Goal: Use online tool/utility: Use online tool/utility

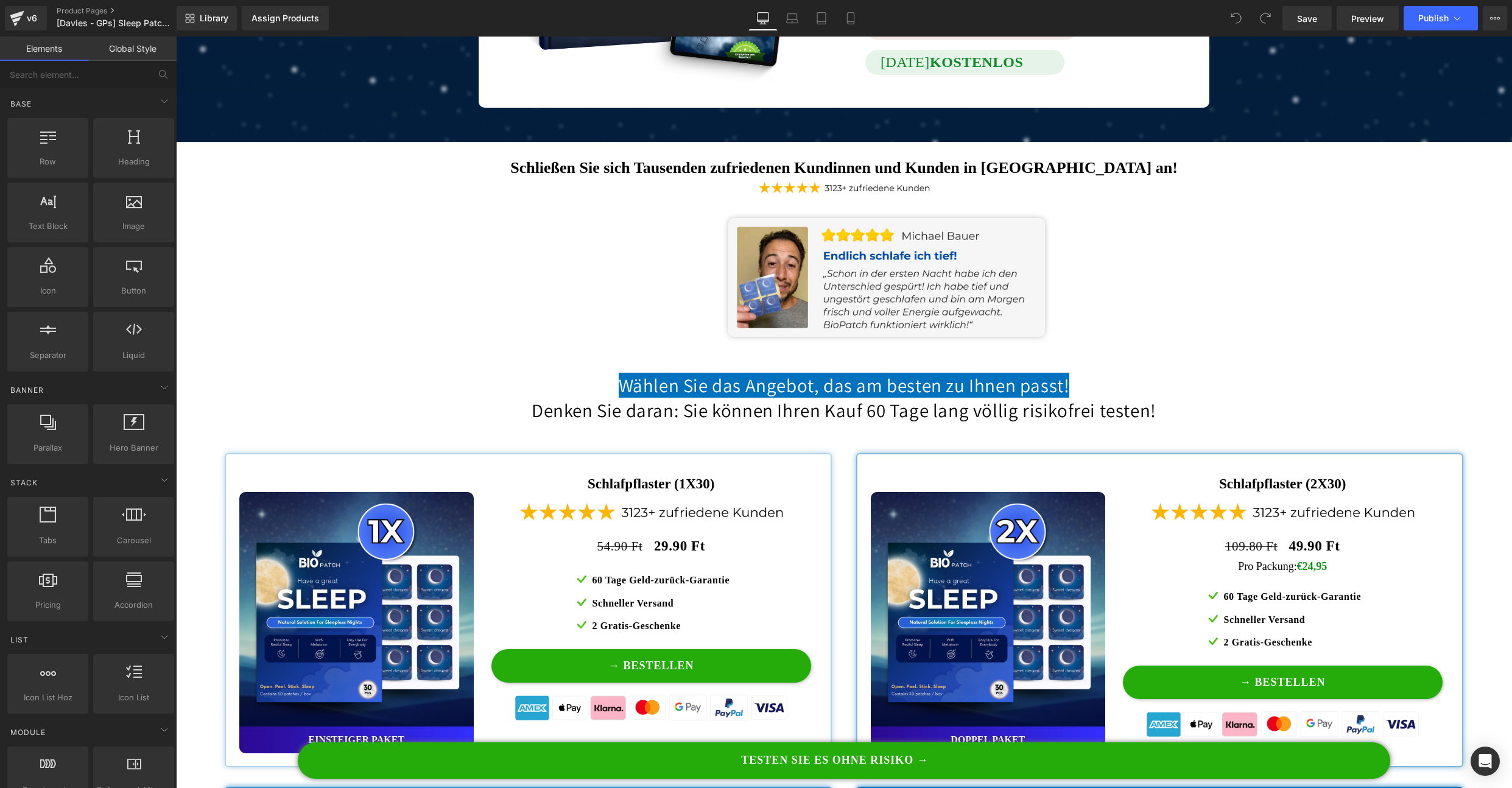
scroll to position [9362, 0]
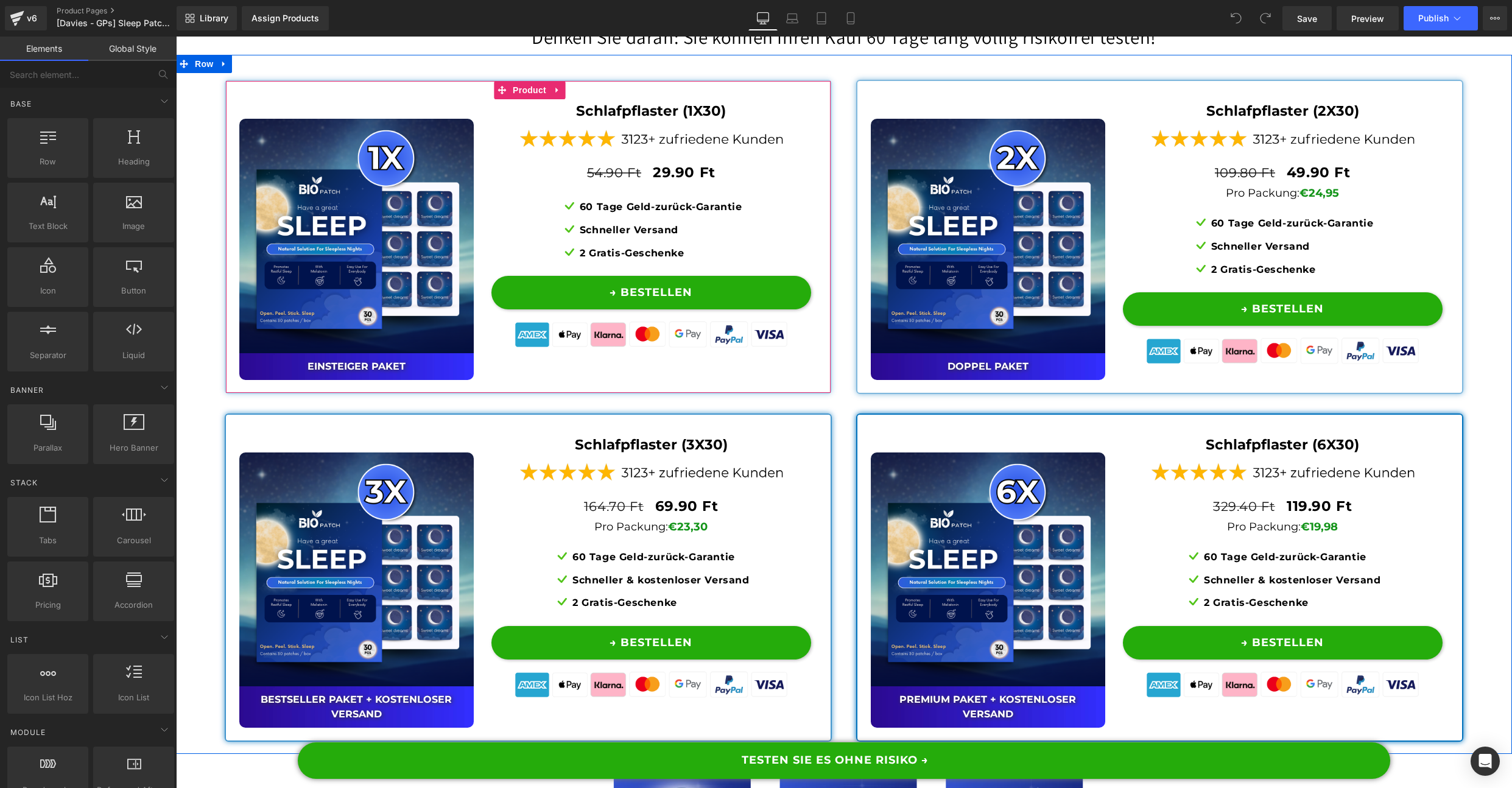
click at [785, 380] on div "Sale Off (P) Image Einsteiger Paket Text Block Row Schlafpflaster (1X30) Text B…" at bounding box center [528, 240] width 584 height 279
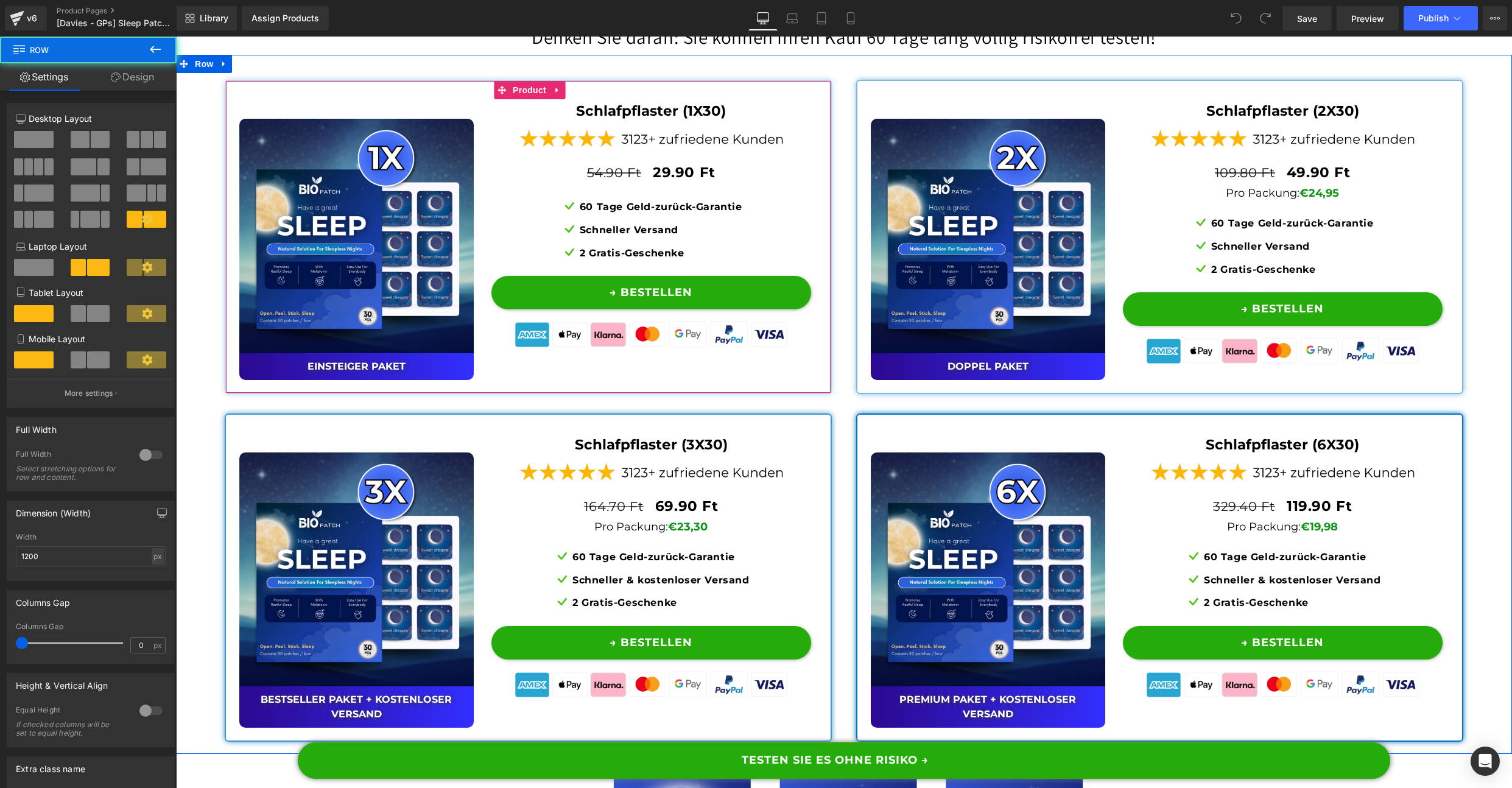
click at [795, 392] on div at bounding box center [528, 391] width 605 height 3
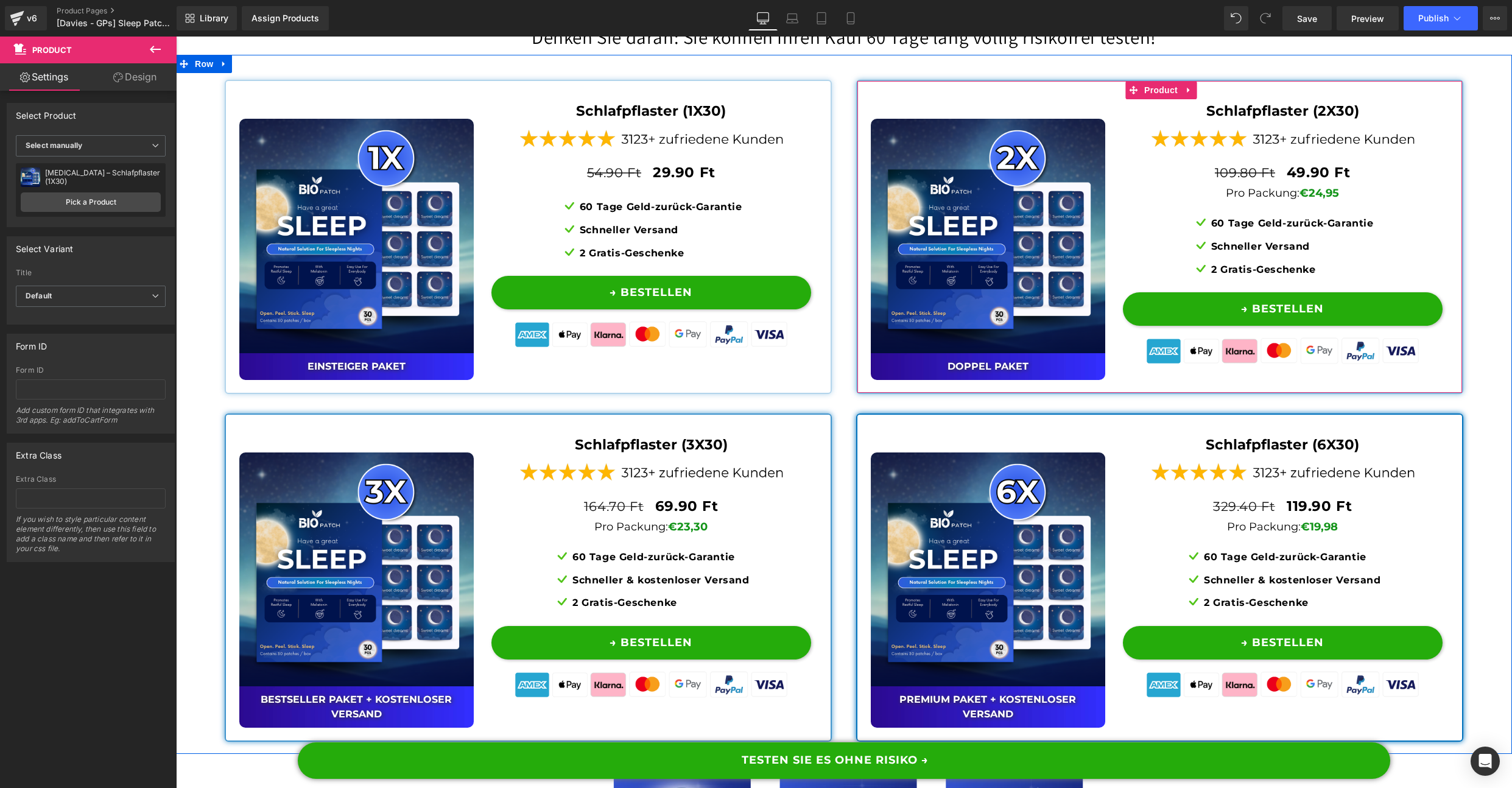
click at [1162, 394] on div "Sale Off (P) Image DOPPEL Paket Text Block Row Schlafpflaster (2X30) Text Block…" at bounding box center [1160, 236] width 607 height 314
click at [1303, 182] on span "(P) Price" at bounding box center [1319, 173] width 43 height 18
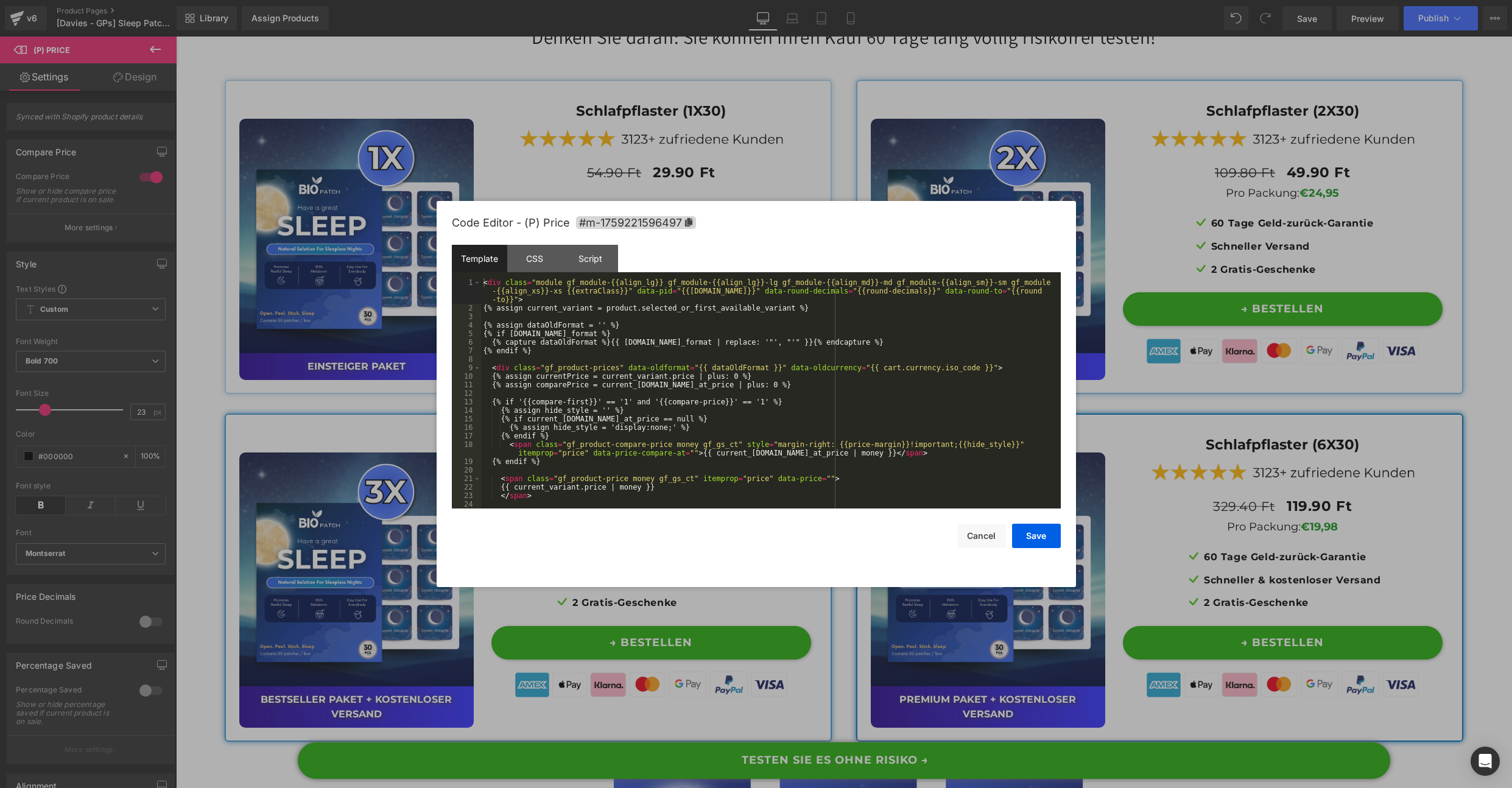
click at [1289, 278] on body "(P) Price You are previewing how the will restyle your page. You can not edit E…" at bounding box center [756, 394] width 1512 height 788
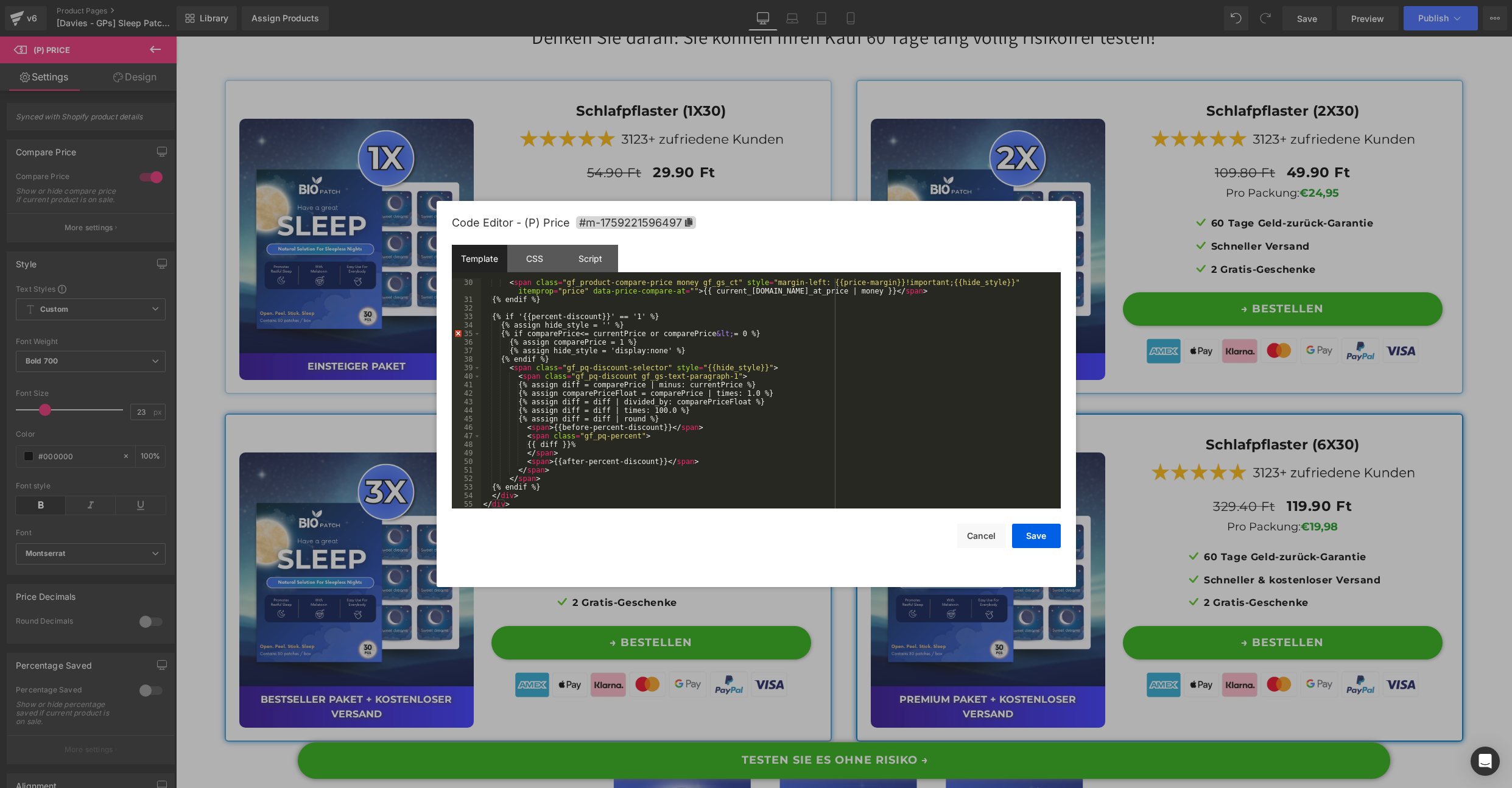
scroll to position [273, 0]
click at [1039, 537] on button "Save" at bounding box center [1037, 535] width 49 height 24
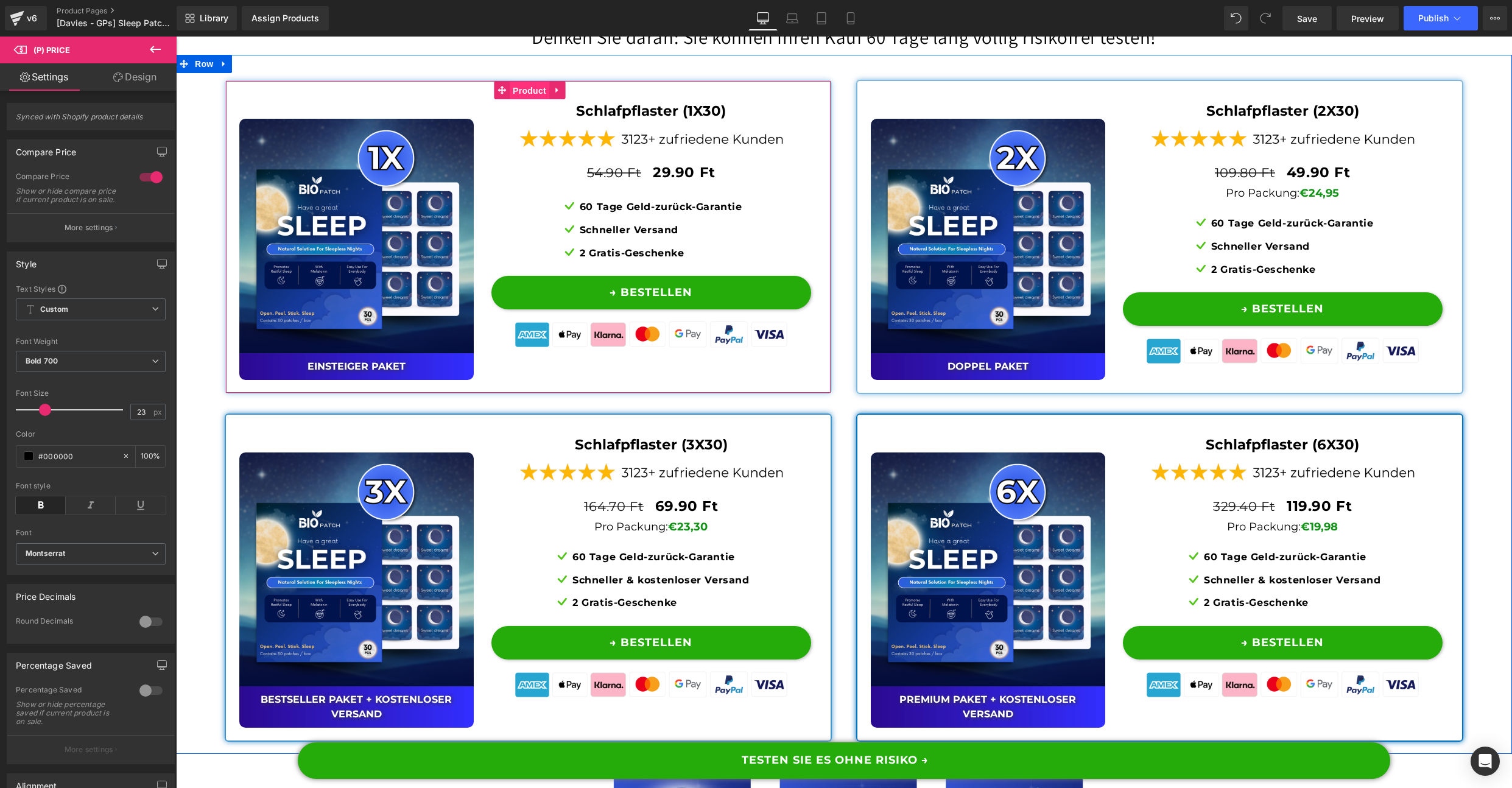
click at [534, 100] on span "Product" at bounding box center [529, 91] width 40 height 18
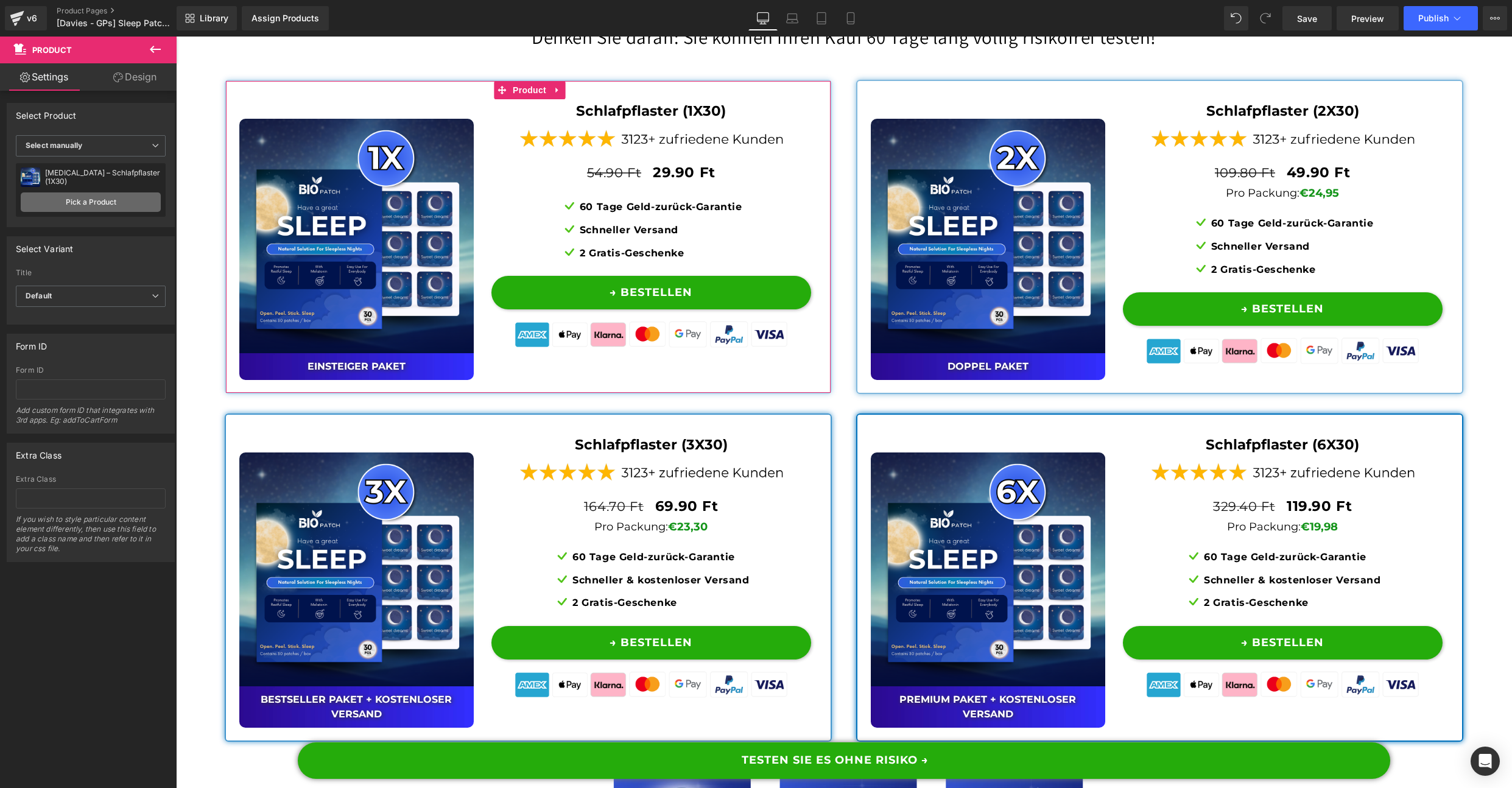
click at [88, 203] on link "Pick a Product" at bounding box center [90, 202] width 140 height 20
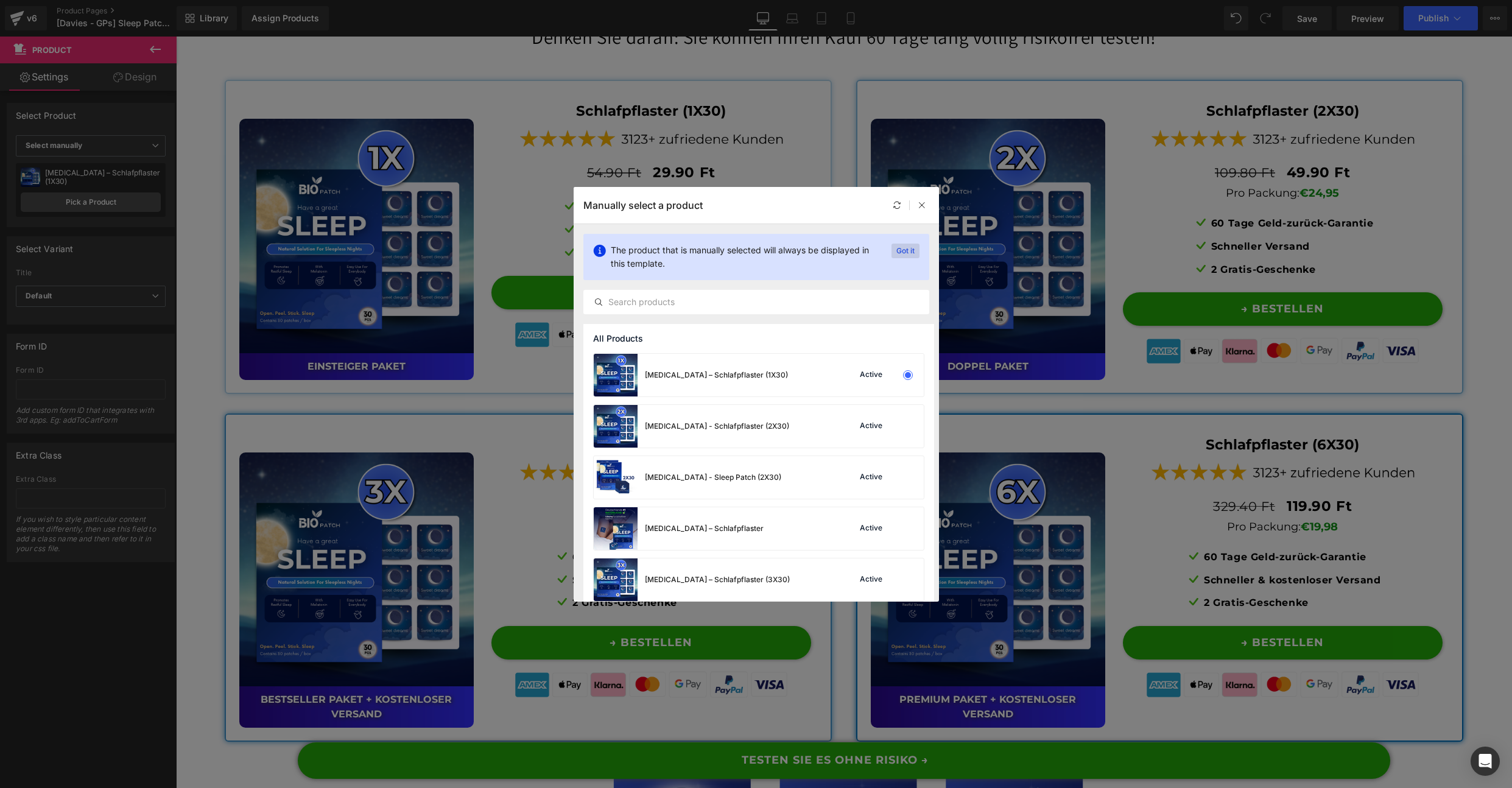
click at [905, 250] on p "Got it" at bounding box center [905, 251] width 28 height 14
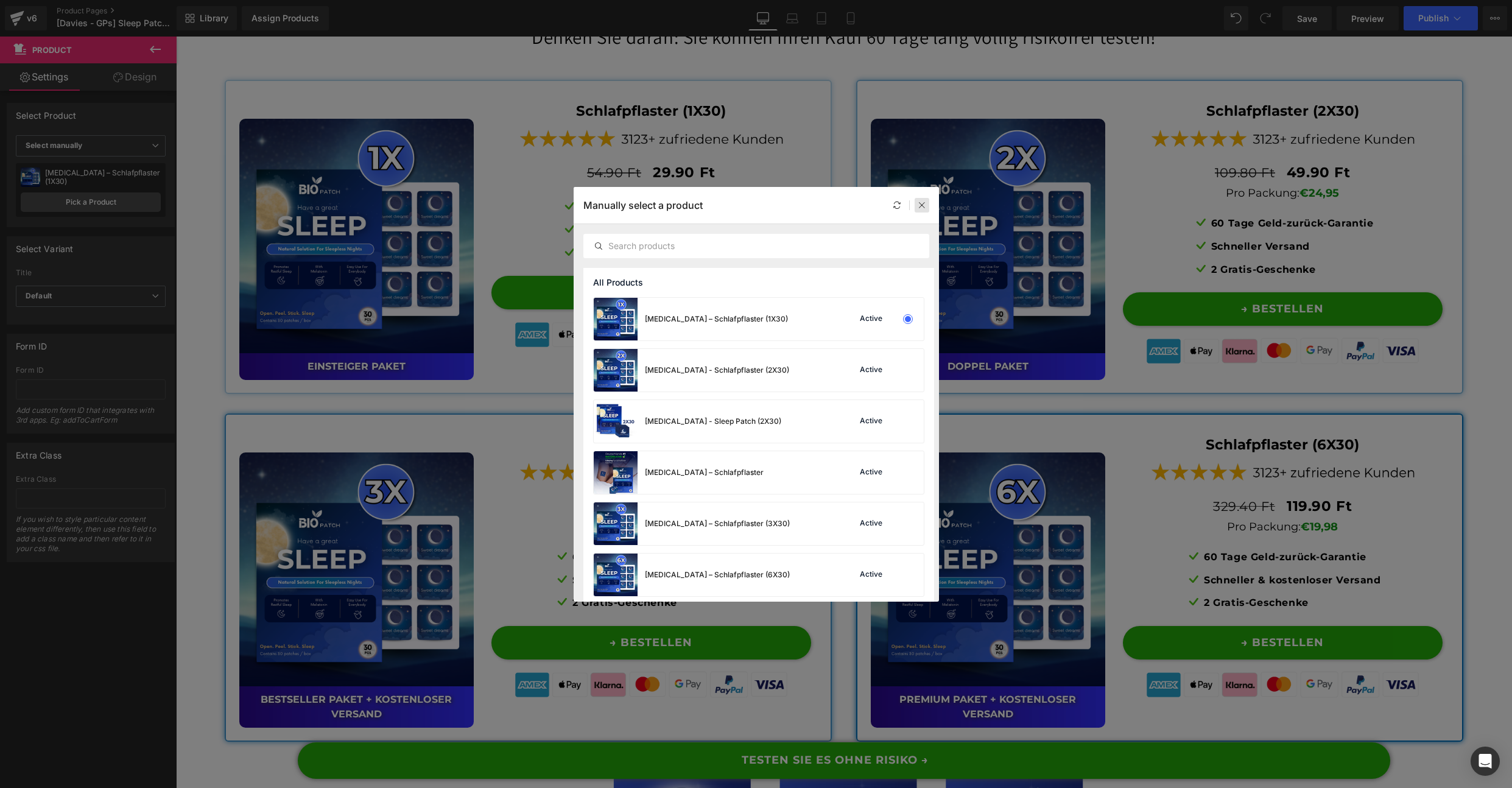
drag, startPoint x: 922, startPoint y: 201, endPoint x: 748, endPoint y: 164, distance: 177.9
click at [922, 201] on icon at bounding box center [922, 205] width 9 height 9
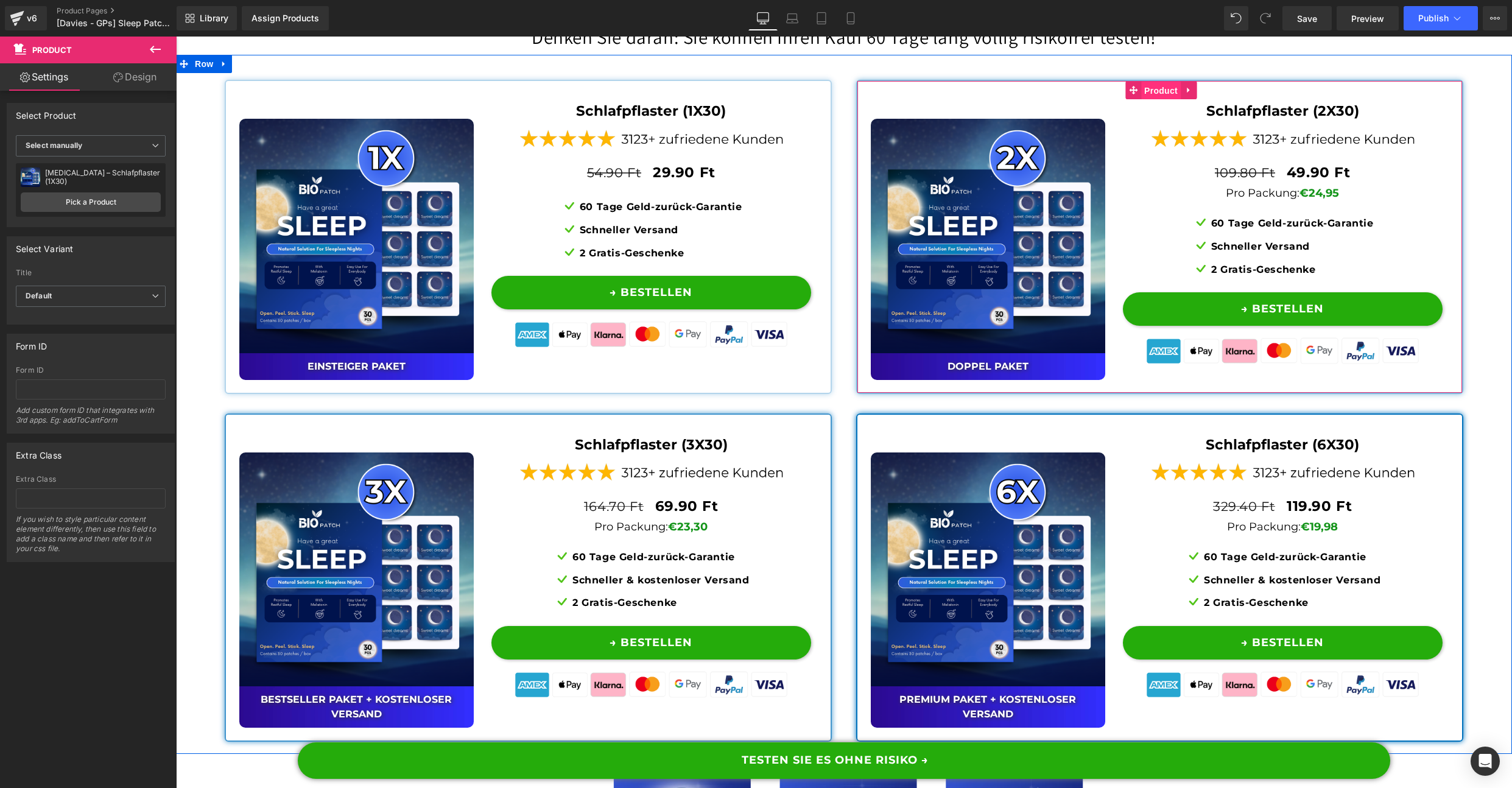
click at [1162, 100] on span "Product" at bounding box center [1161, 91] width 40 height 18
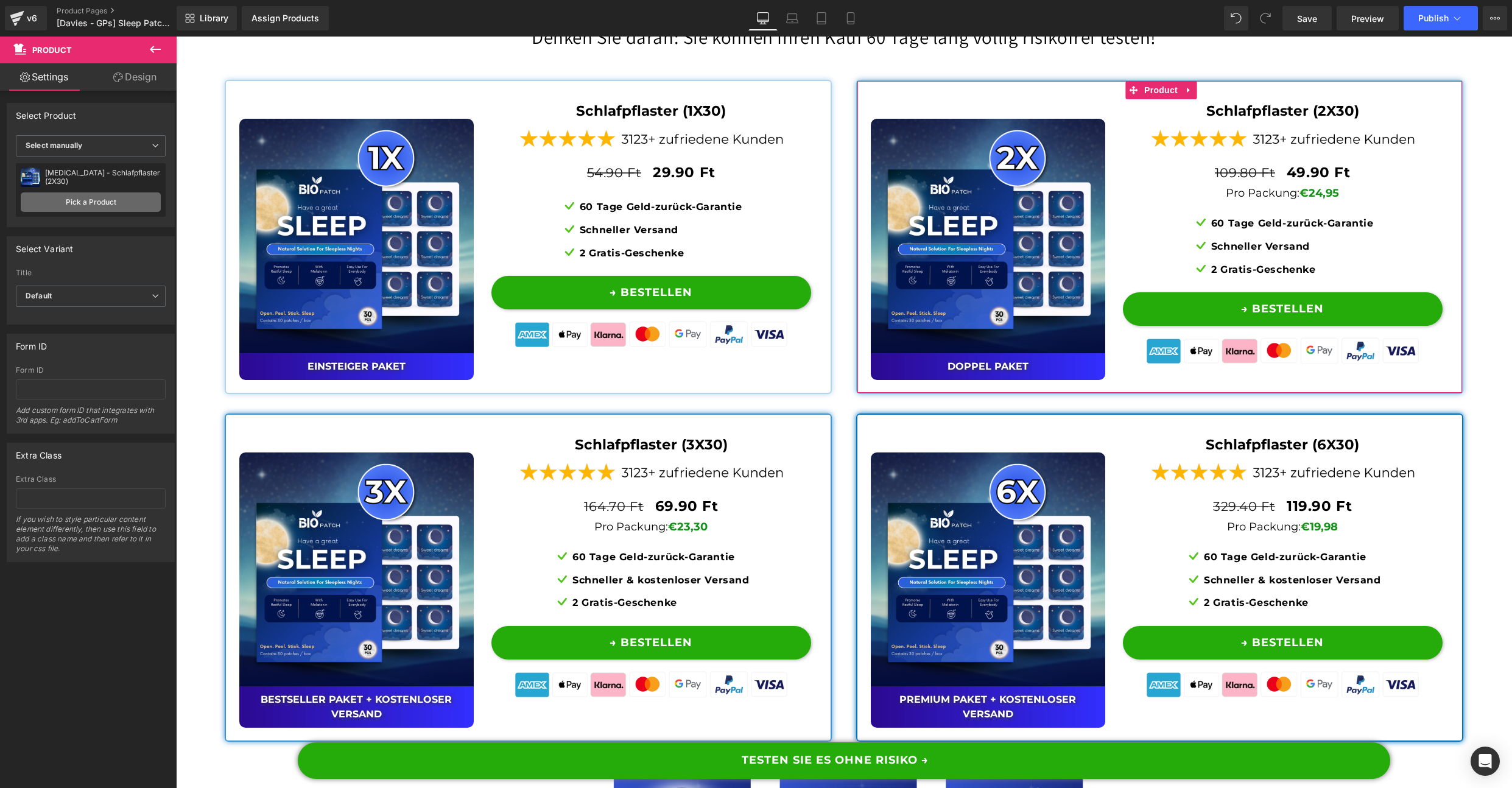
click at [103, 194] on link "Pick a Product" at bounding box center [90, 202] width 140 height 20
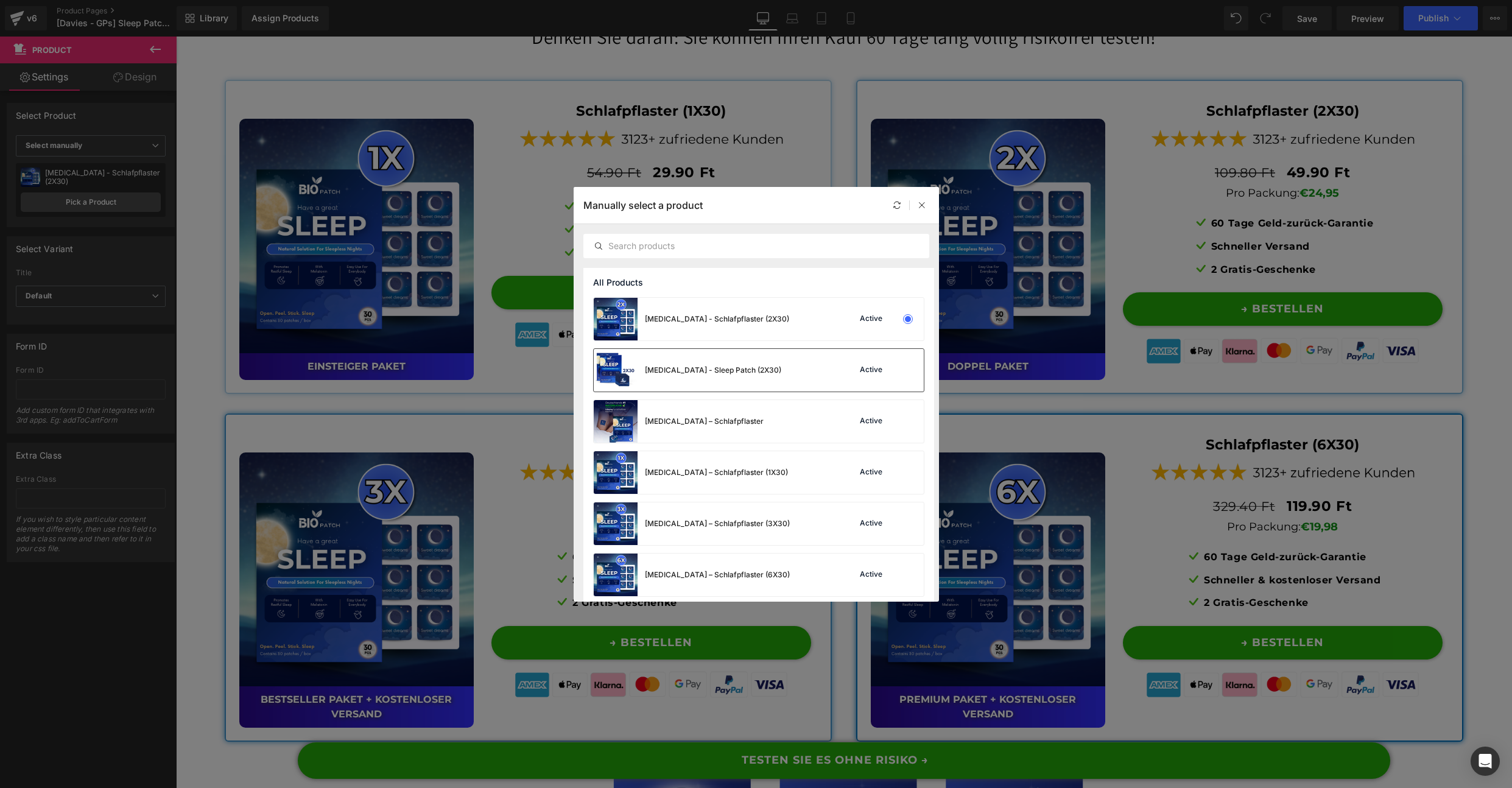
click at [900, 376] on div at bounding box center [908, 370] width 17 height 17
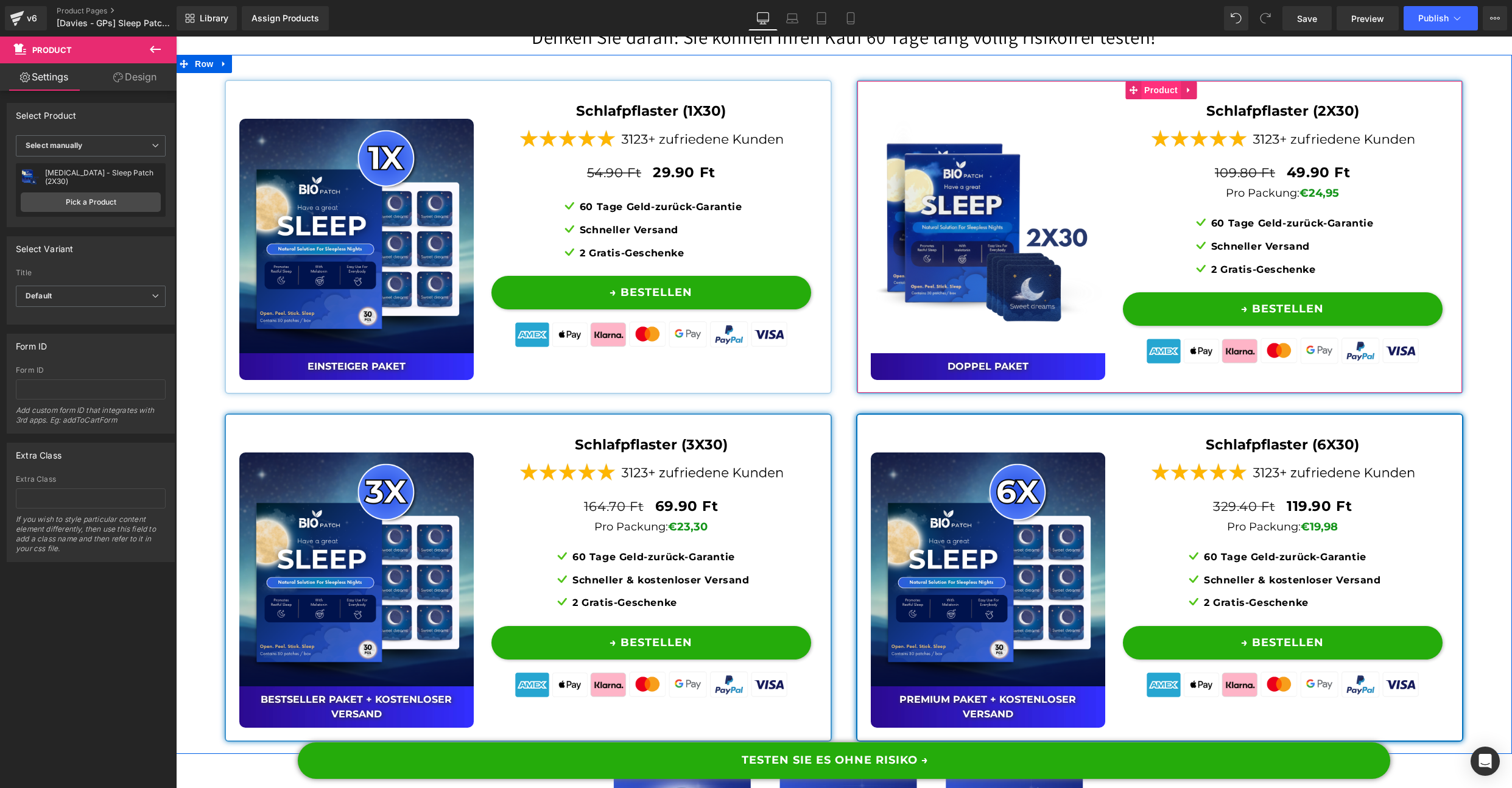
click at [1150, 99] on span "Product" at bounding box center [1161, 90] width 40 height 18
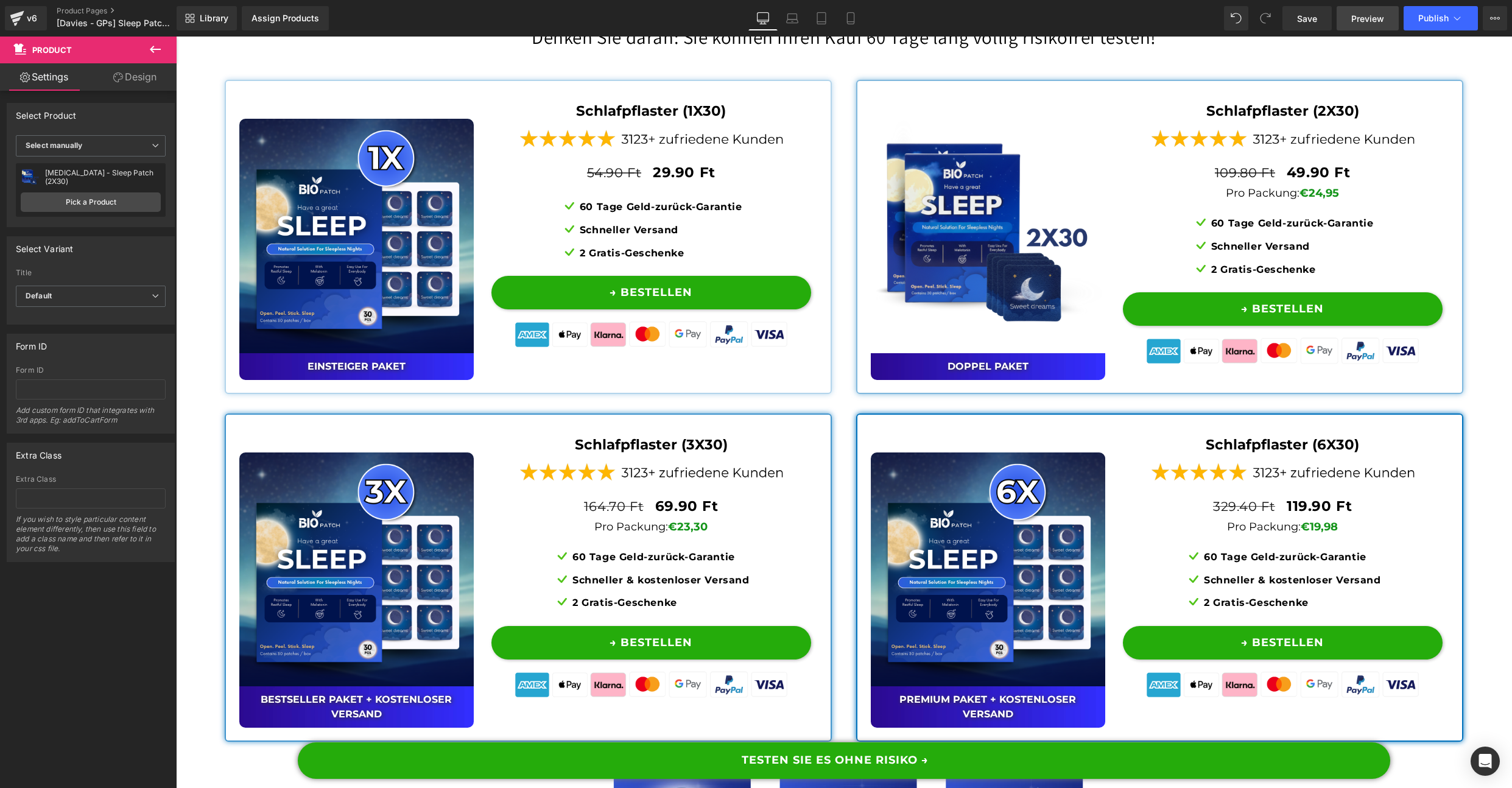
click at [1372, 15] on span "Preview" at bounding box center [1368, 18] width 33 height 13
click at [1316, 18] on span "Save" at bounding box center [1307, 18] width 20 height 13
click at [592, 51] on div "Wählen Sie das Angebot, das am besten zu Ihnen passt! Denken Sie daran: Sie kön…" at bounding box center [844, 28] width 1336 height 55
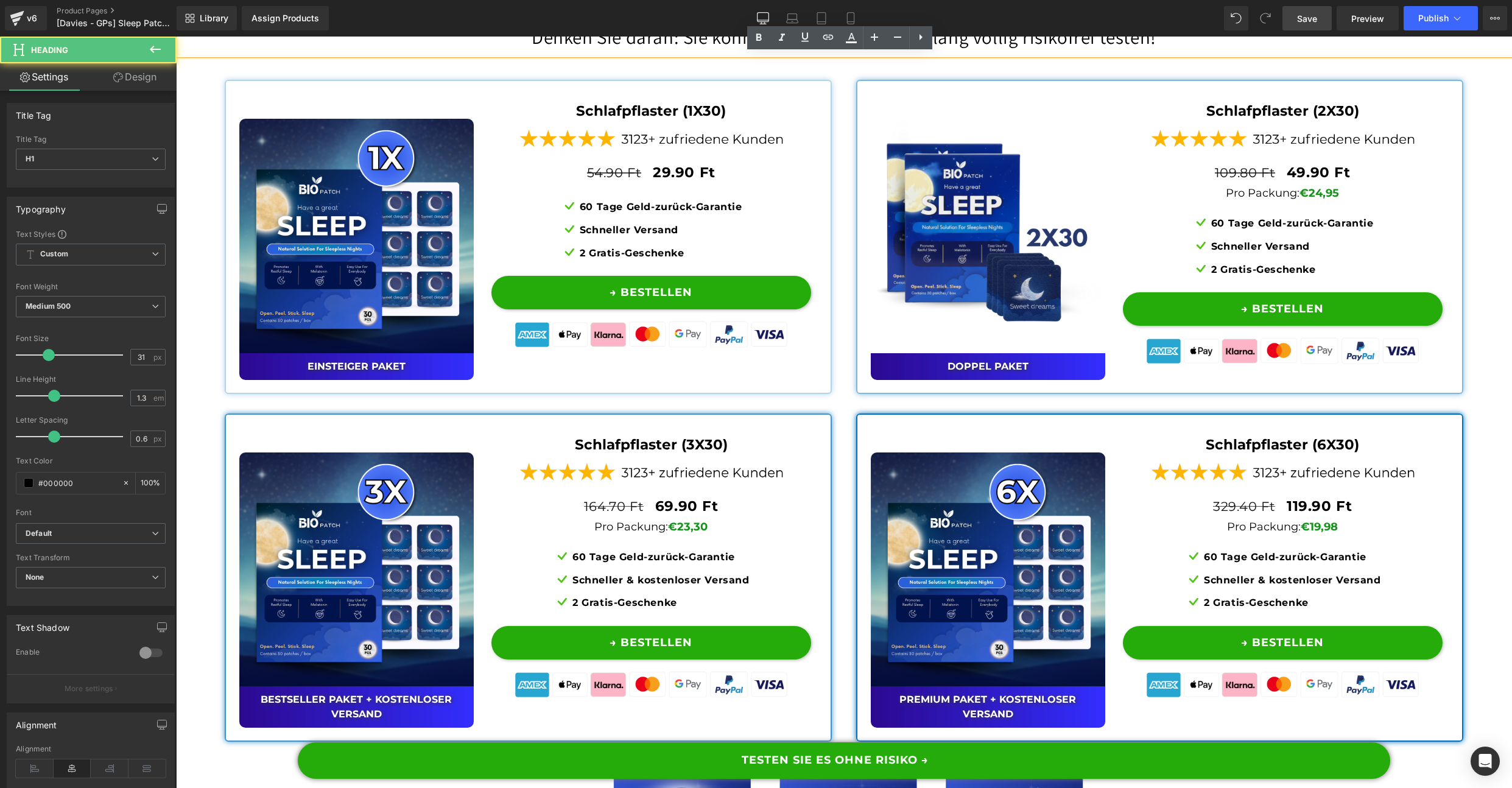
scroll to position [9146, 0]
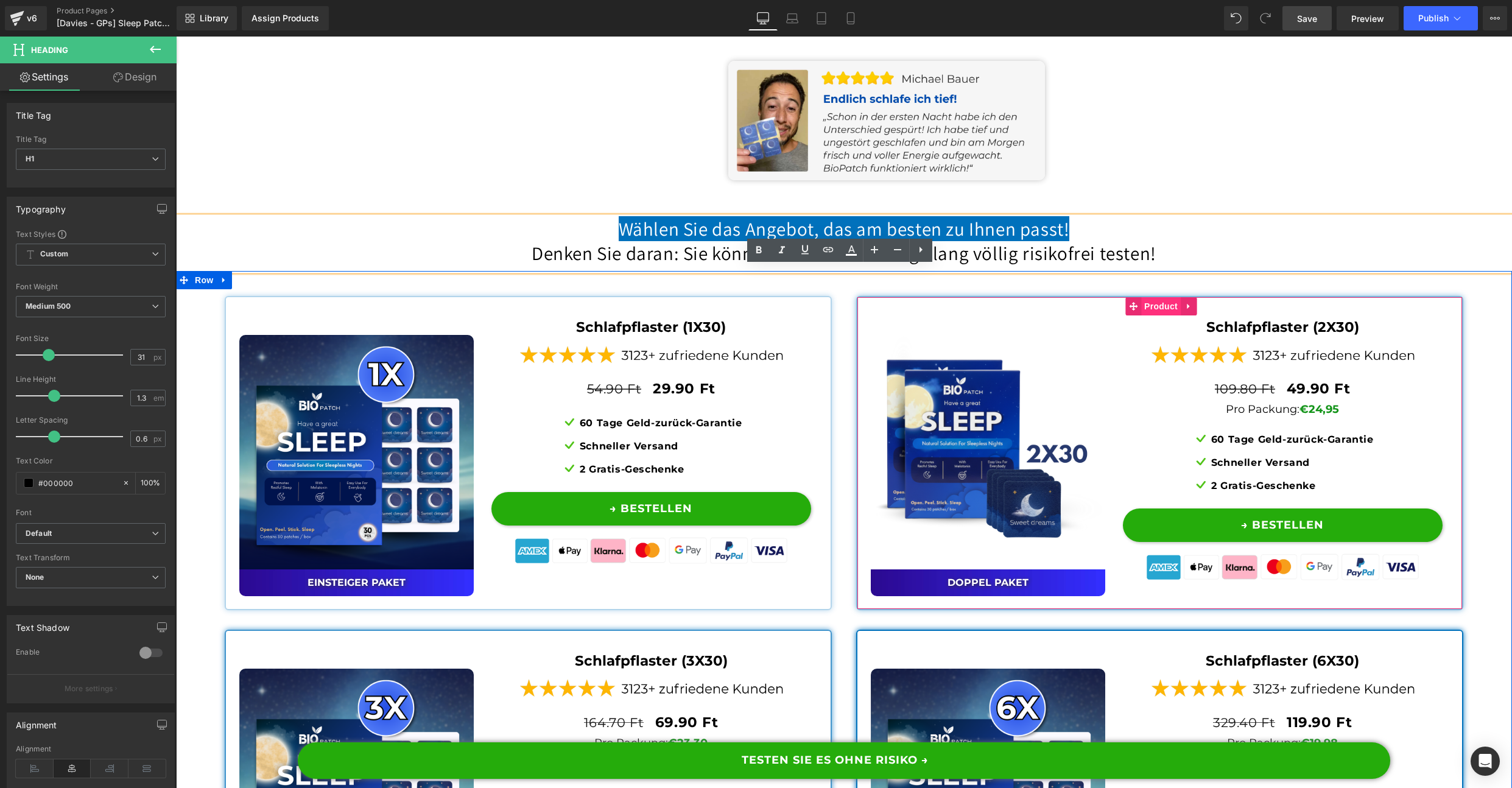
click at [1159, 315] on span "Product" at bounding box center [1161, 306] width 40 height 18
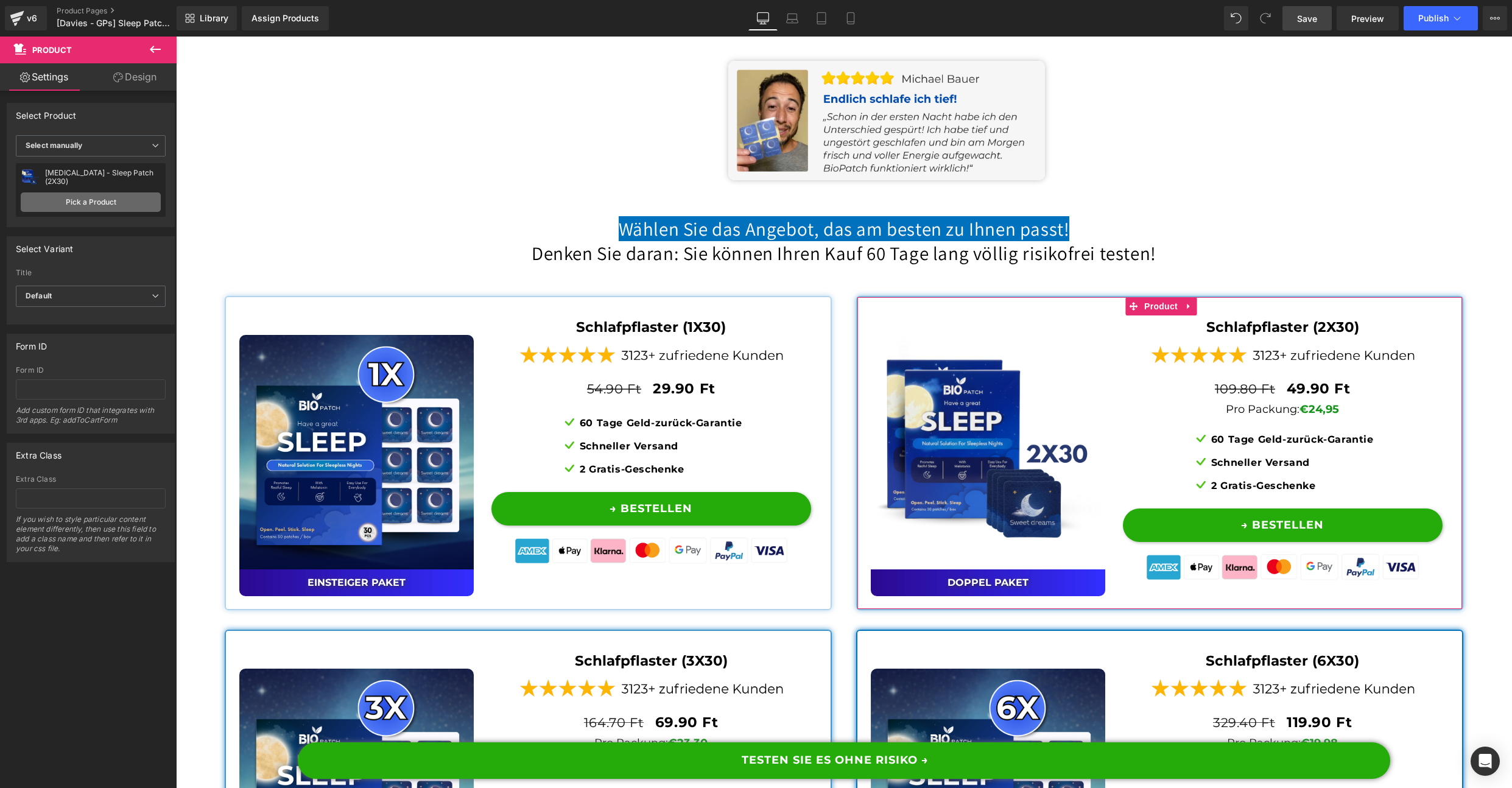
click at [109, 197] on link "Pick a Product" at bounding box center [90, 202] width 140 height 20
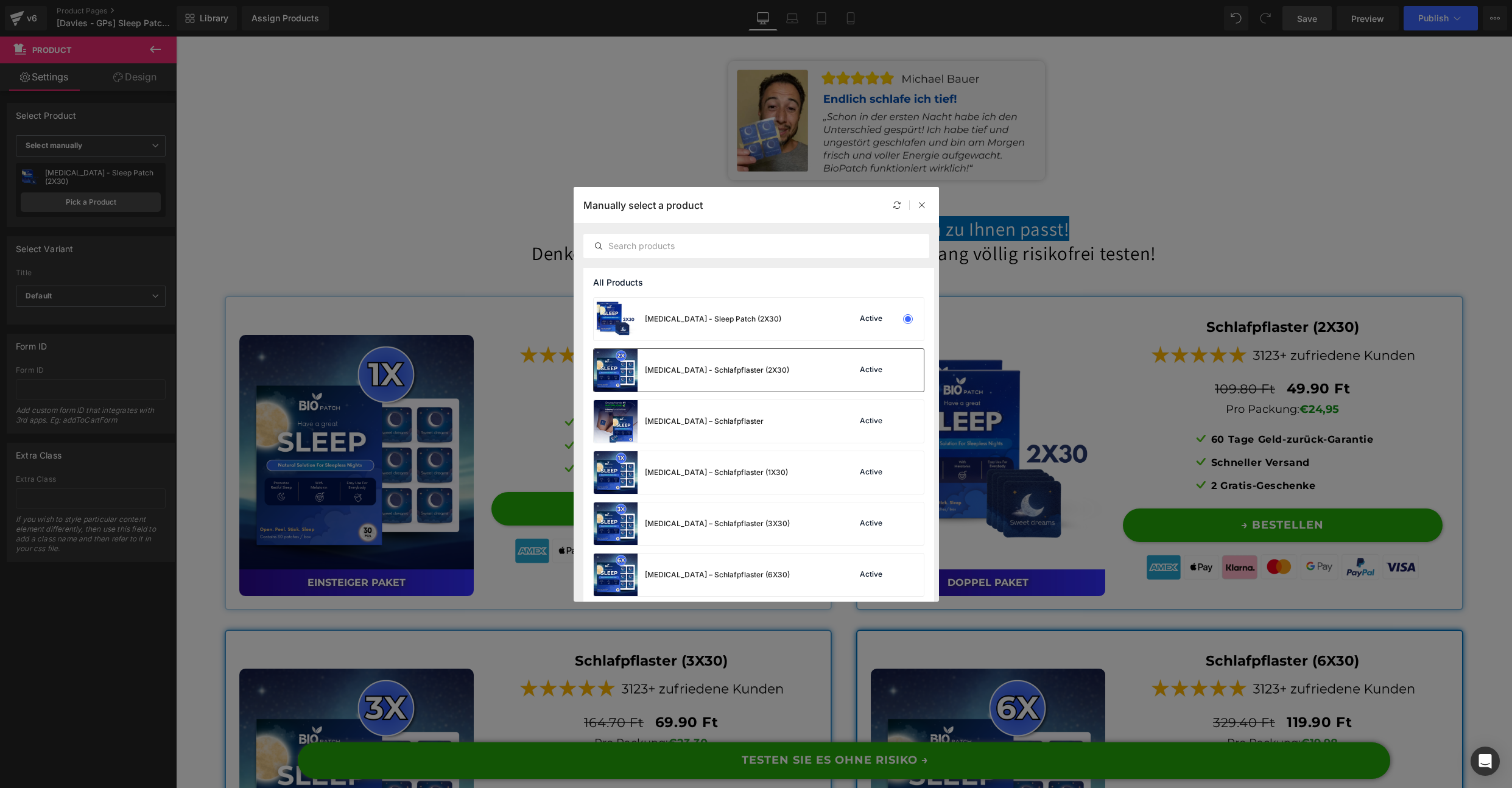
click at [871, 363] on div "Active" at bounding box center [882, 370] width 83 height 17
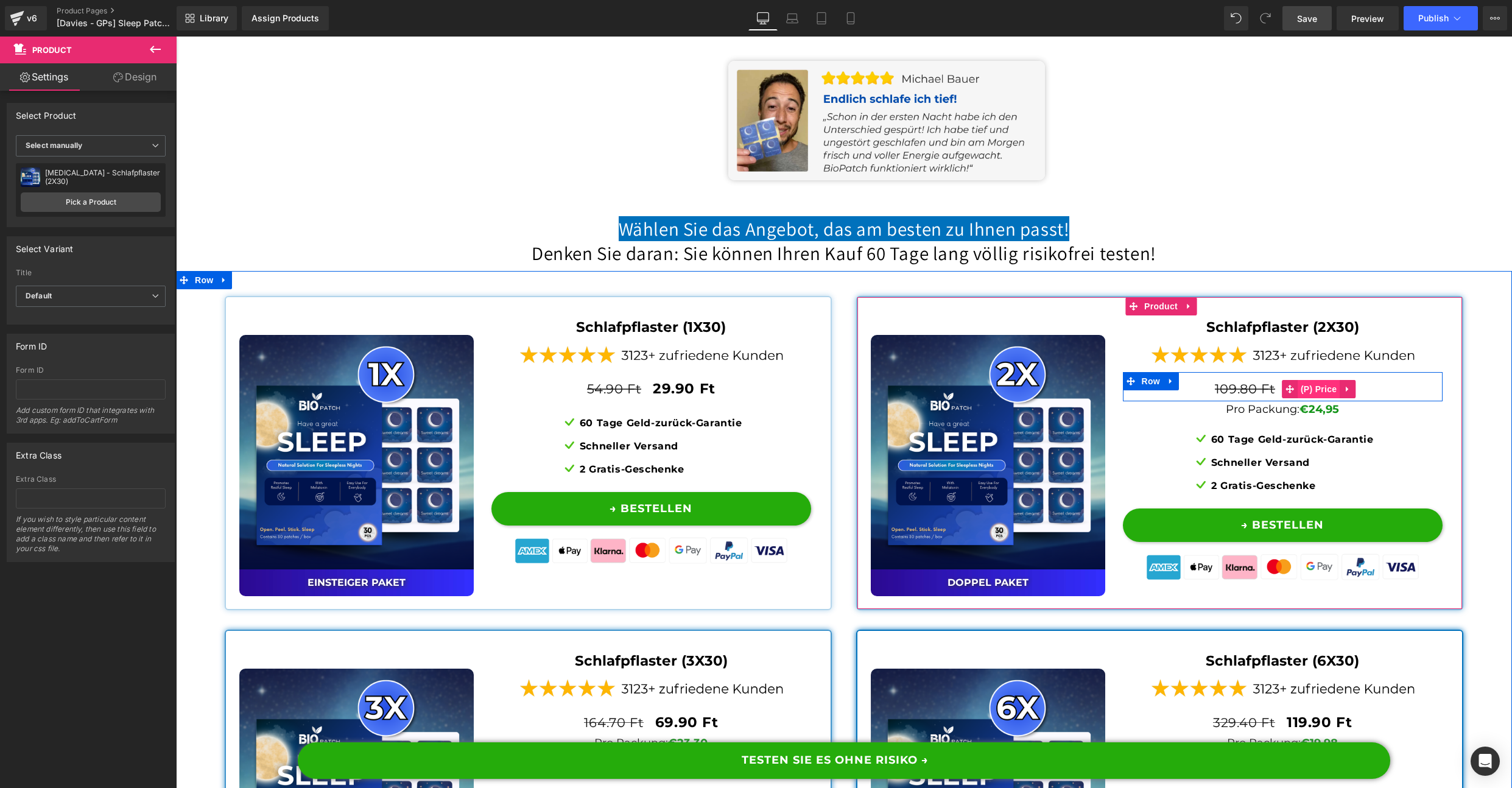
click at [1307, 398] on span "(P) Price" at bounding box center [1319, 389] width 43 height 18
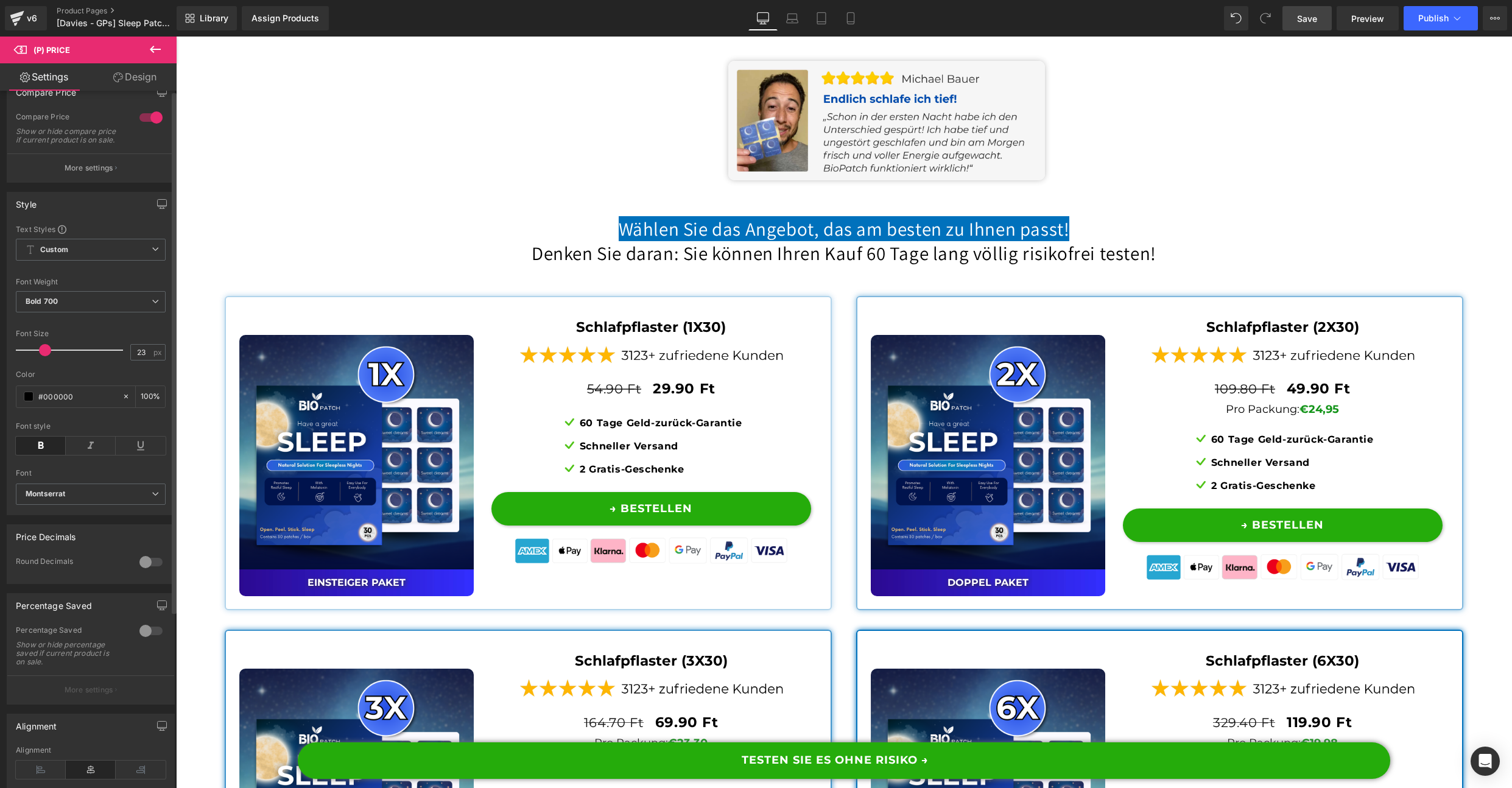
scroll to position [0, 0]
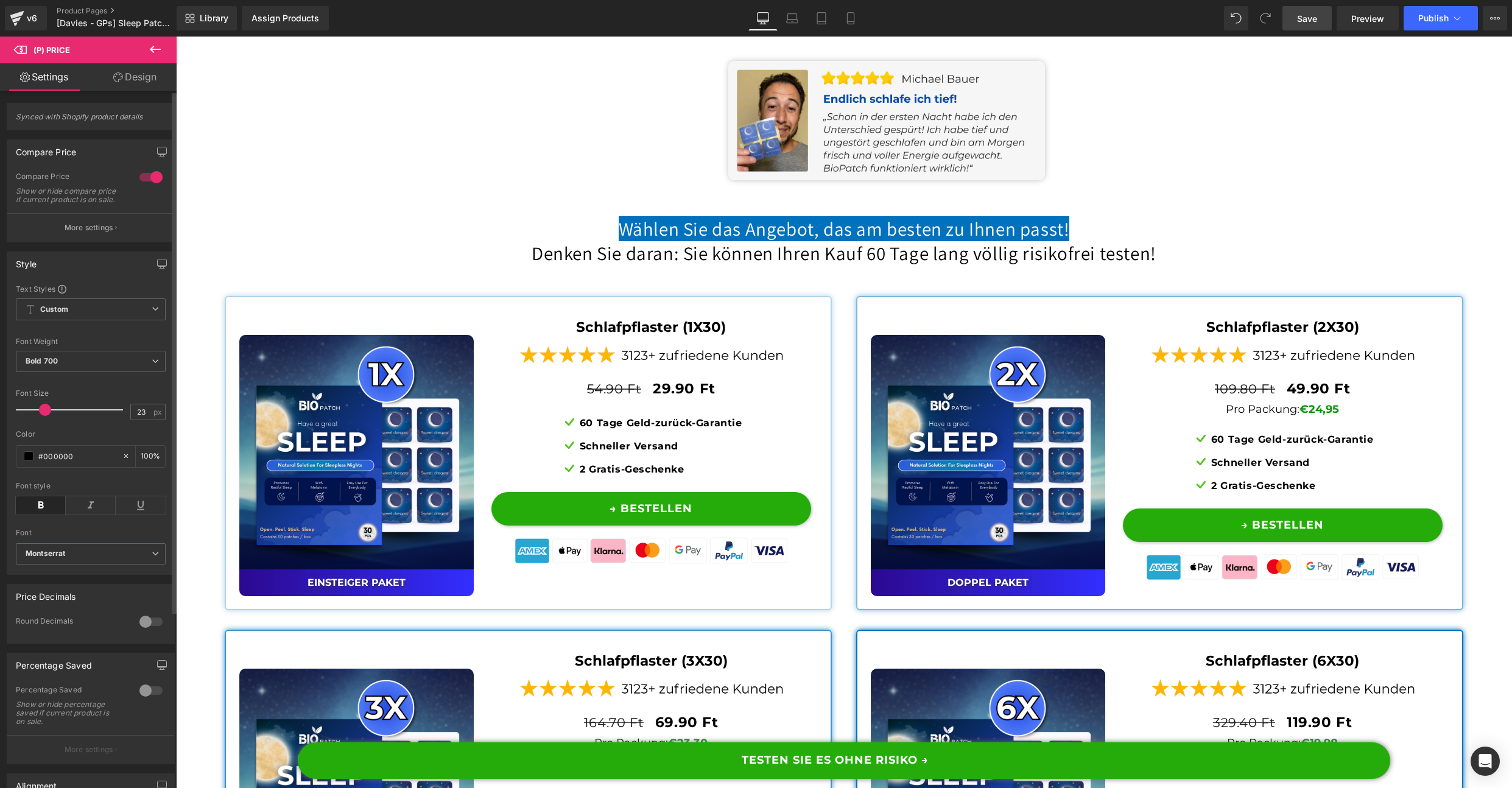
click at [109, 117] on span "Synced with Shopify product details" at bounding box center [90, 120] width 149 height 18
click at [1289, 20] on link "Save" at bounding box center [1307, 18] width 49 height 24
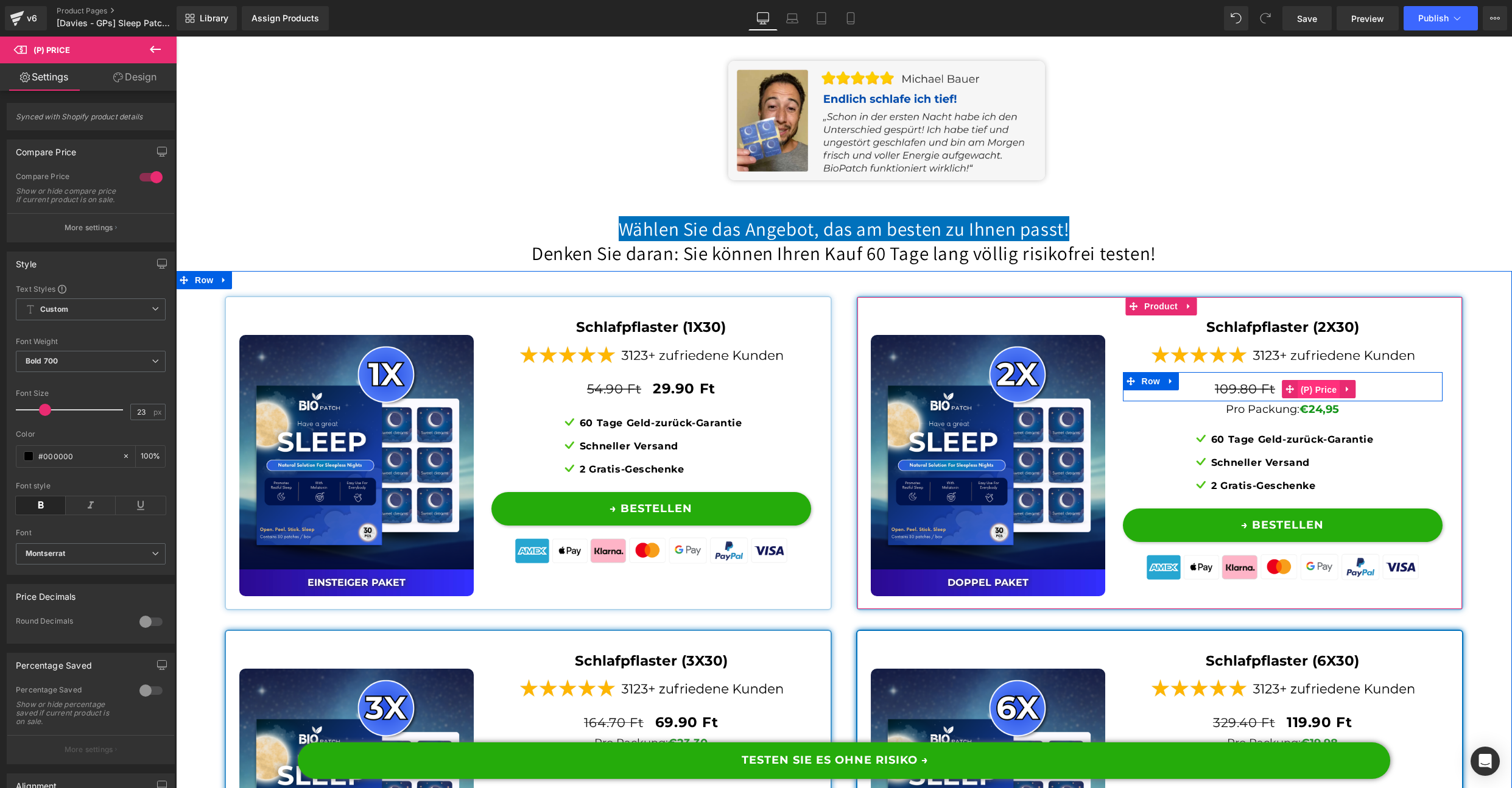
click at [1332, 399] on span "(P) Price" at bounding box center [1319, 390] width 43 height 18
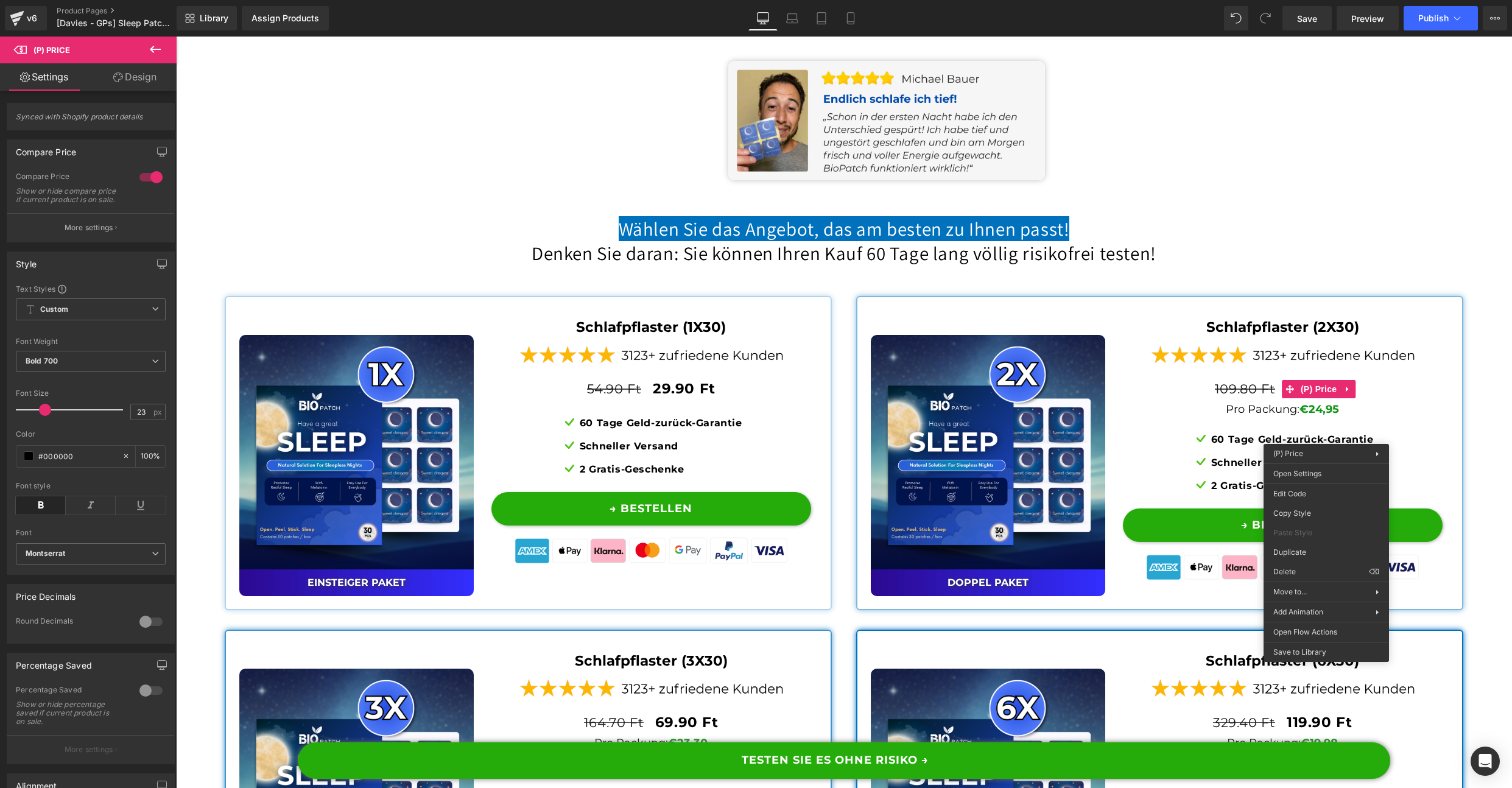
click at [149, 47] on icon at bounding box center [155, 49] width 14 height 14
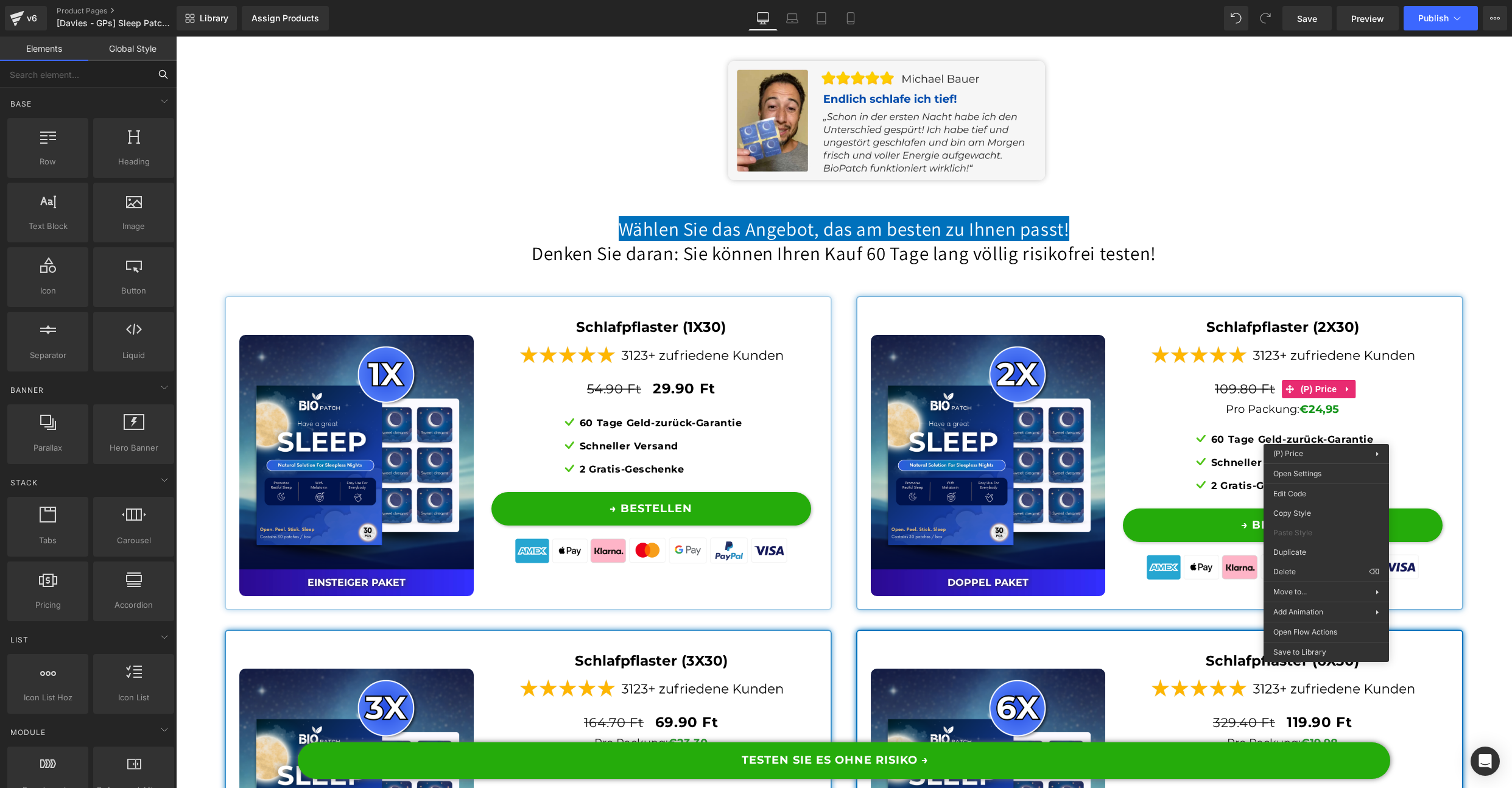
click at [46, 83] on input "text" at bounding box center [74, 74] width 149 height 27
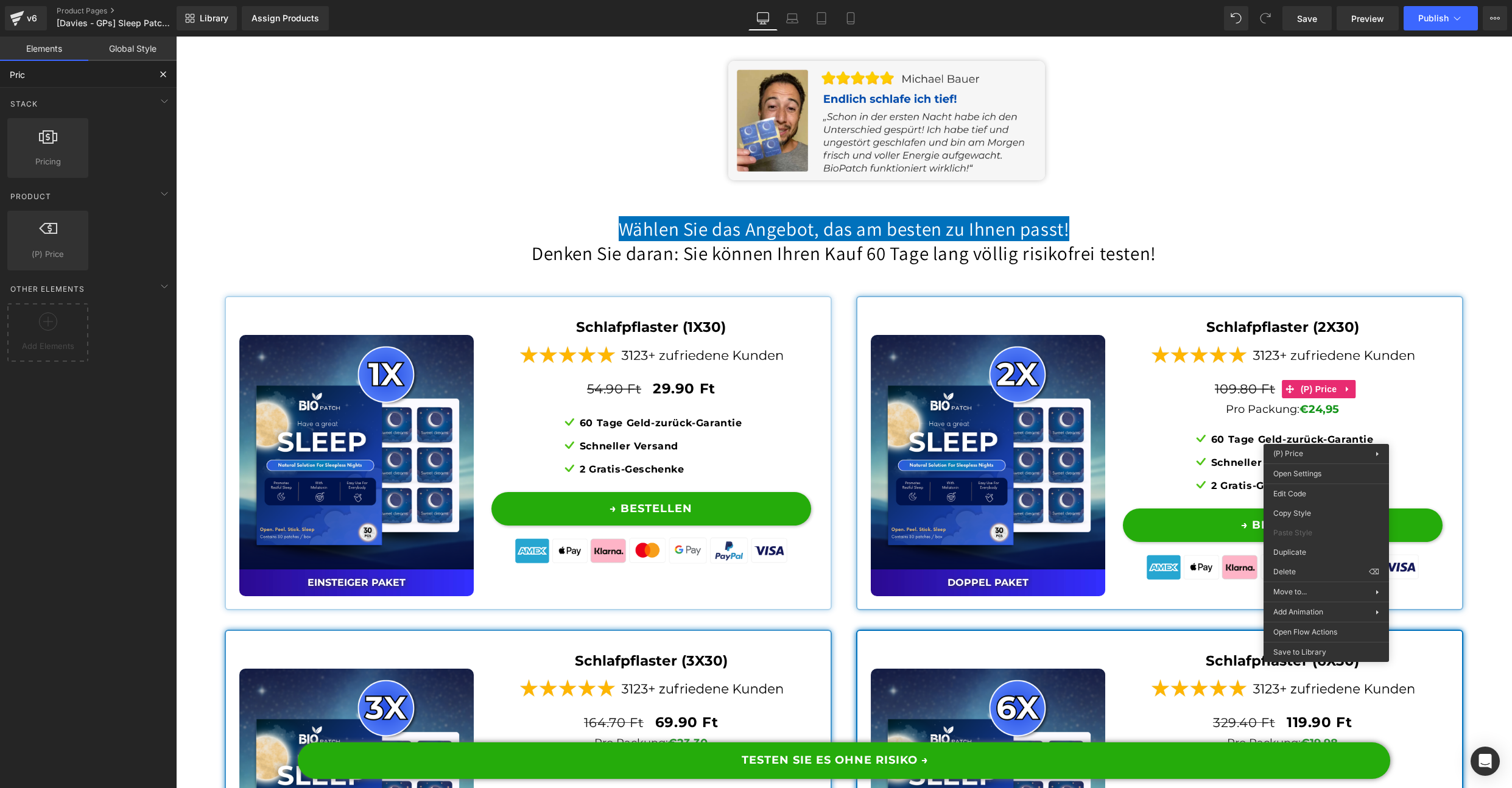
type input "Price"
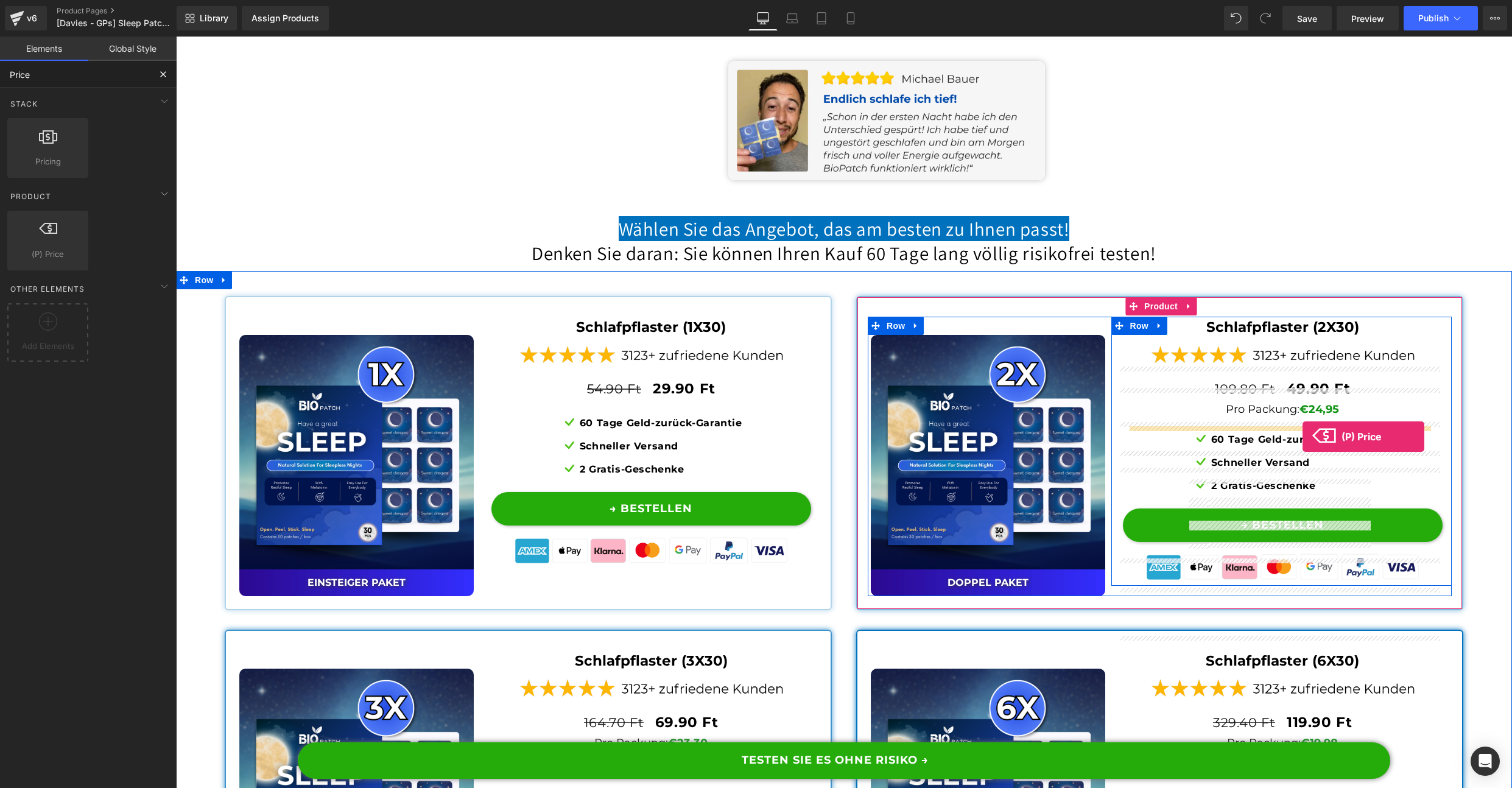
drag, startPoint x: 238, startPoint y: 288, endPoint x: 1301, endPoint y: 433, distance: 1072.8
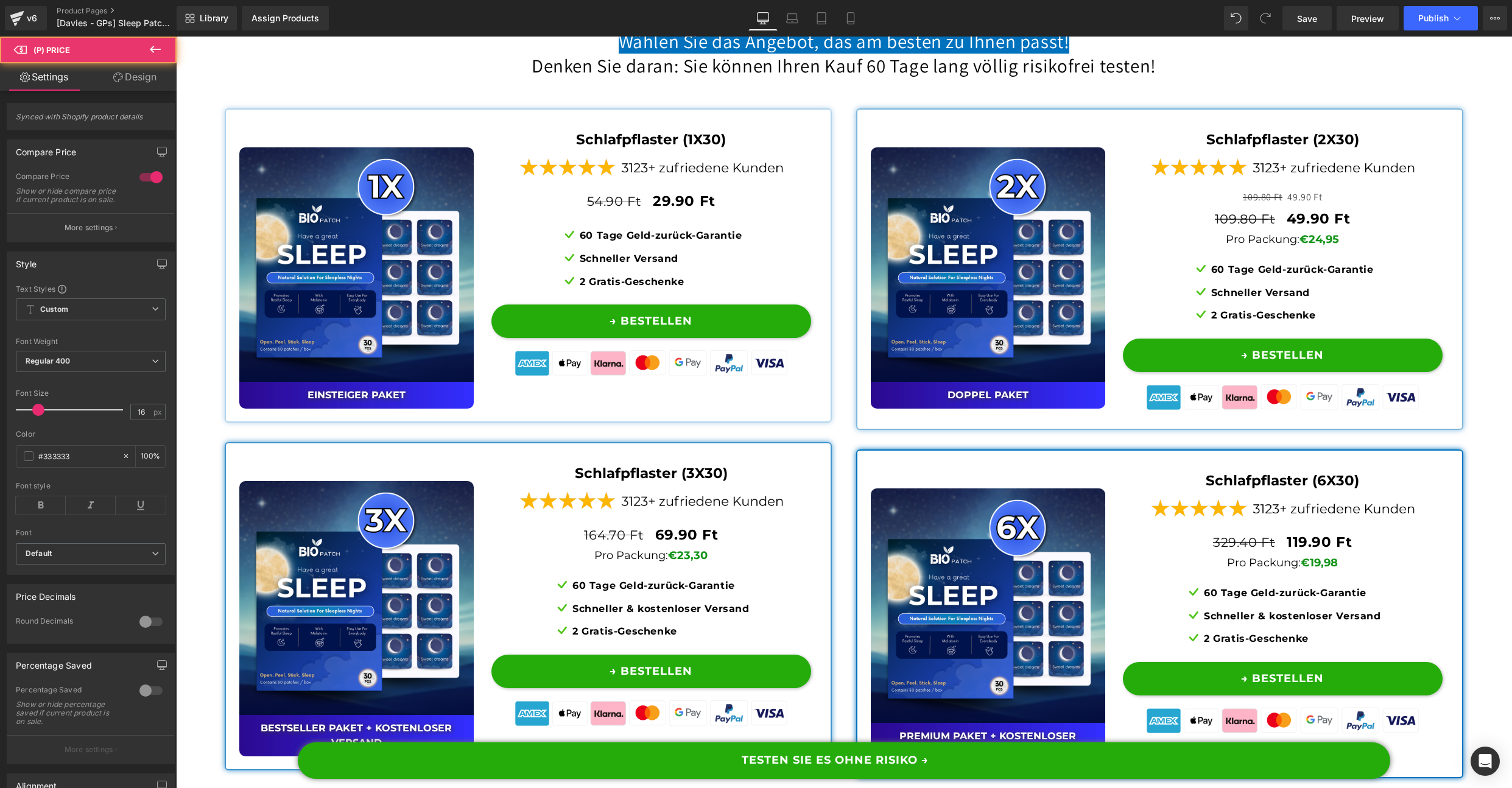
scroll to position [8973, 0]
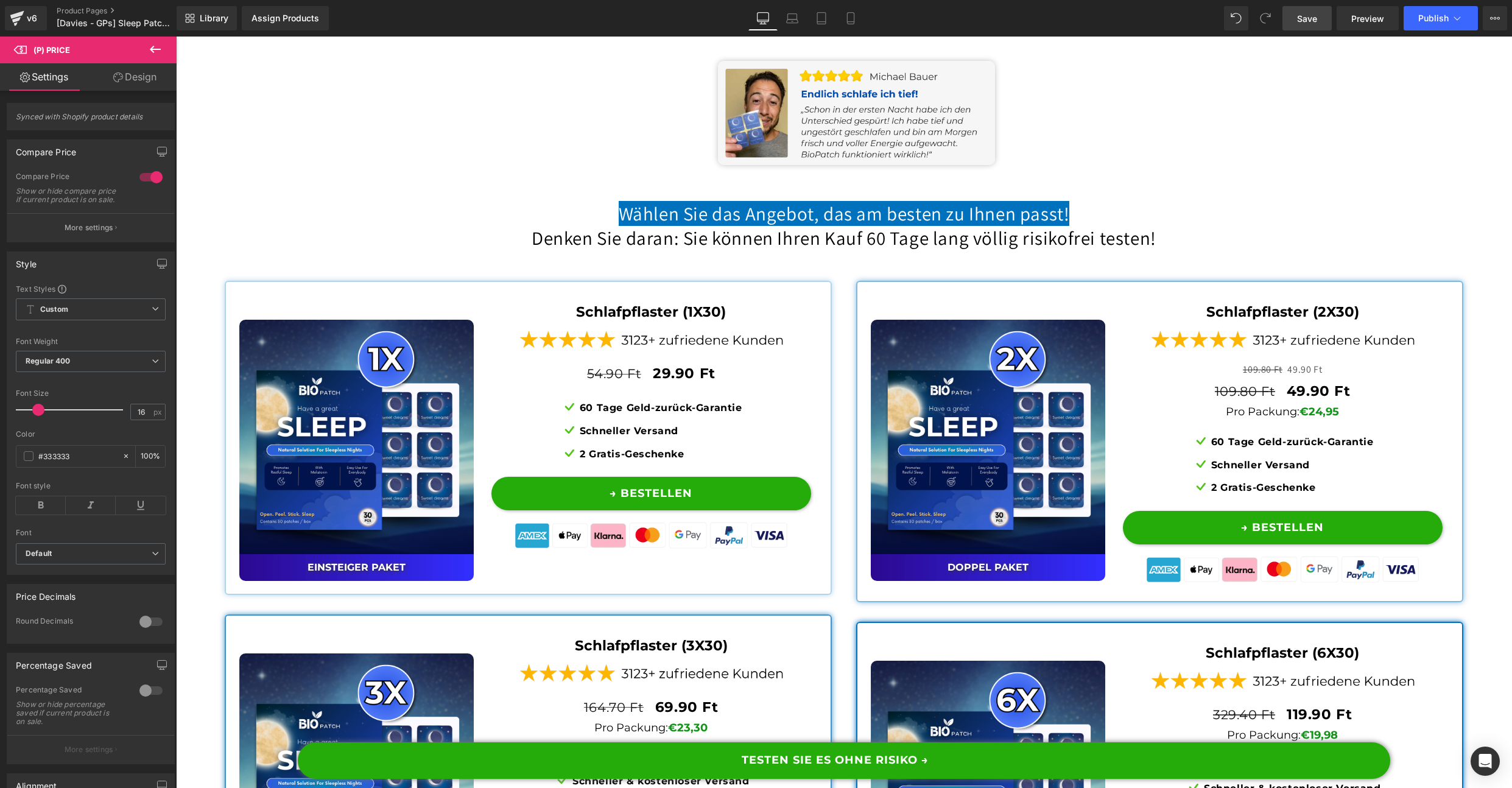
click at [1287, 21] on link "Save" at bounding box center [1307, 18] width 49 height 24
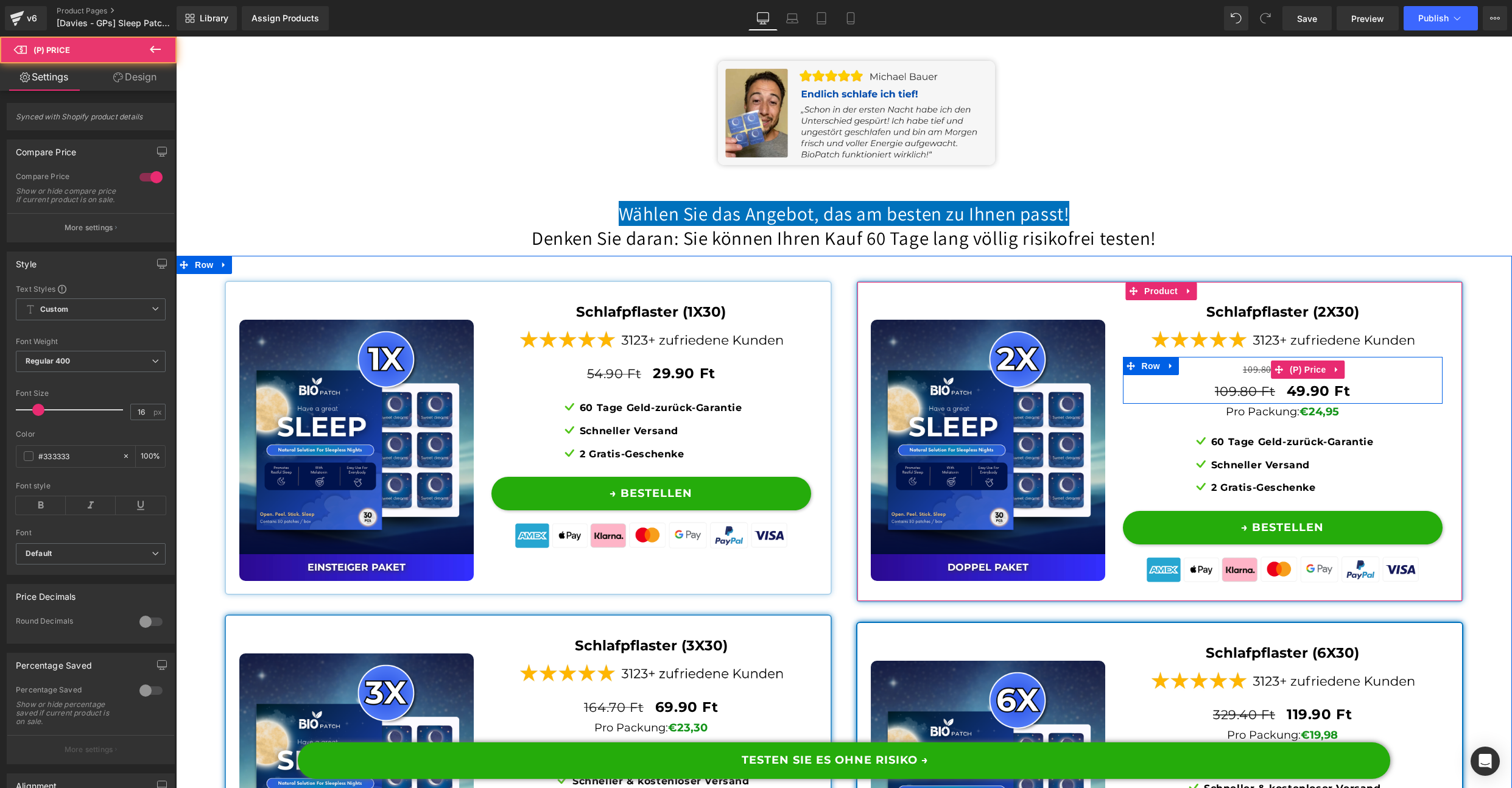
click at [1255, 376] on span "109.80 Ft" at bounding box center [1262, 369] width 39 height 13
click at [1243, 376] on span "109.80 Ft" at bounding box center [1262, 369] width 39 height 13
click at [1304, 379] on span "(P) Price" at bounding box center [1308, 369] width 43 height 18
click at [1230, 399] on span "109.80 Ft" at bounding box center [1245, 391] width 61 height 15
click at [1226, 399] on span "109.80 Ft" at bounding box center [1245, 391] width 61 height 15
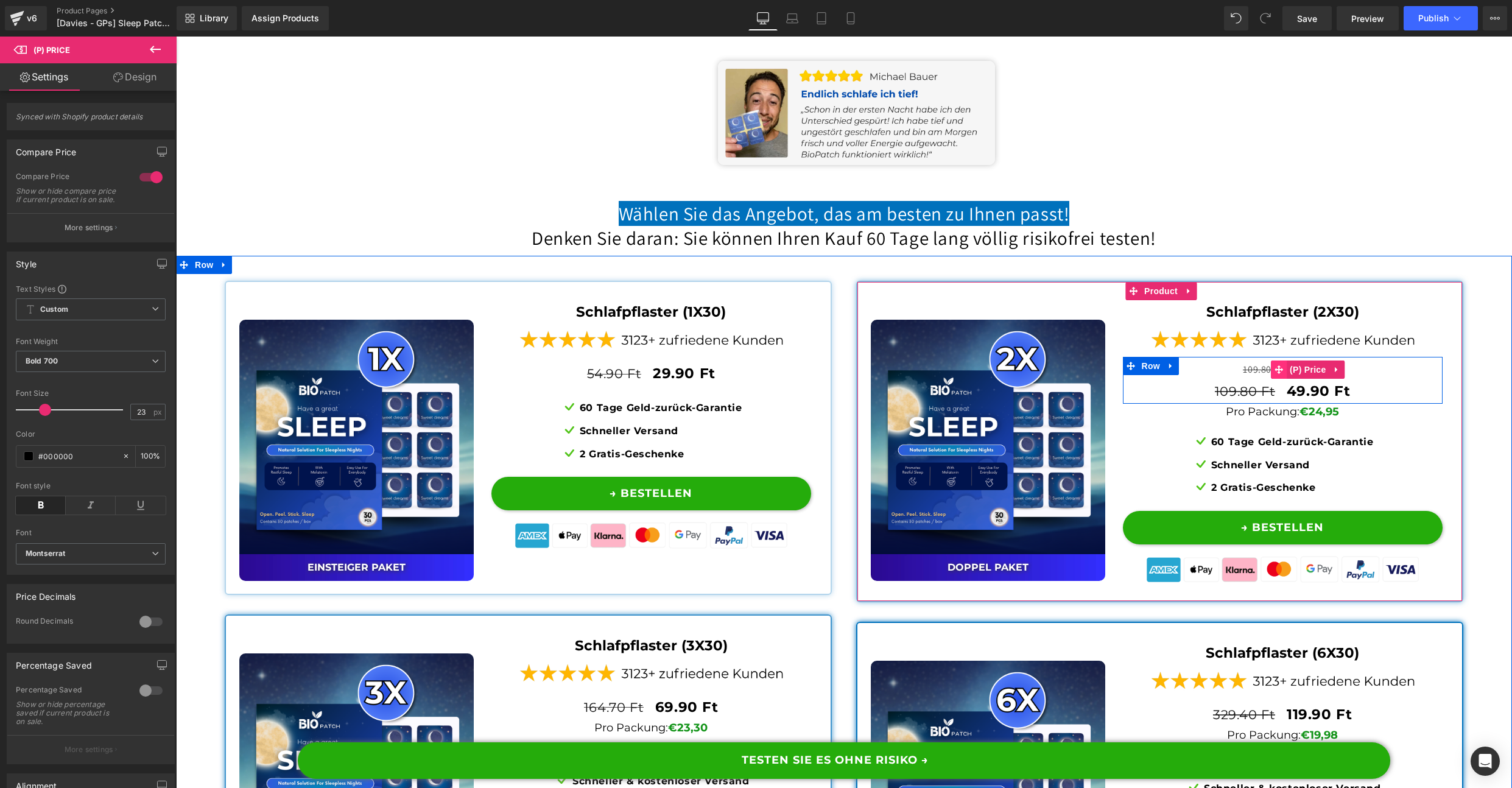
click at [1250, 376] on span "109.80 Ft" at bounding box center [1262, 369] width 39 height 13
click at [1294, 379] on span "(P) Price" at bounding box center [1308, 369] width 43 height 18
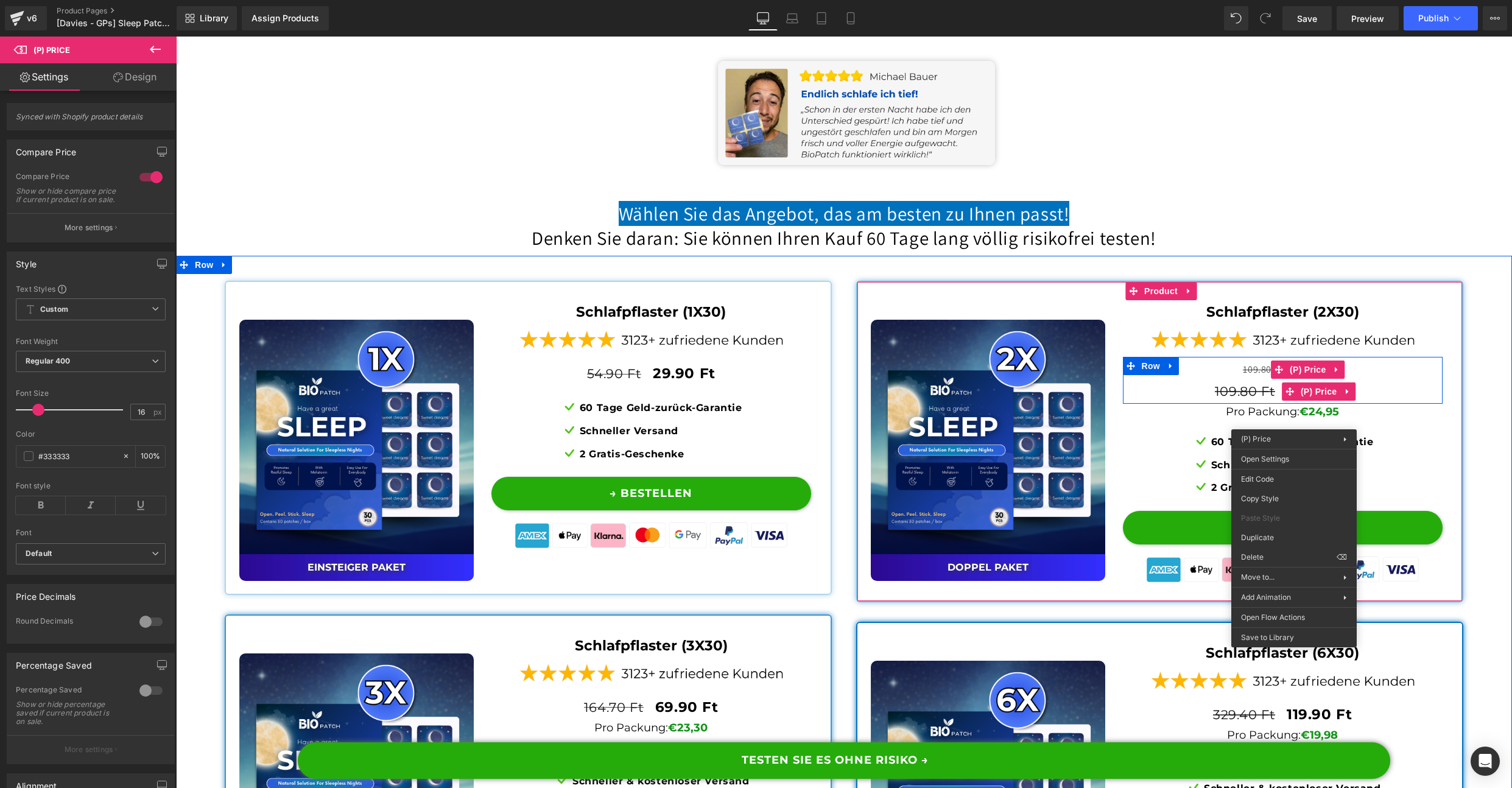
drag, startPoint x: 1207, startPoint y: 437, endPoint x: 1216, endPoint y: 440, distance: 9.5
click at [1207, 404] on div "109.80 Ft 49.90 Ft" at bounding box center [1283, 391] width 302 height 25
click at [1216, 399] on span "109.80 Ft" at bounding box center [1245, 391] width 61 height 15
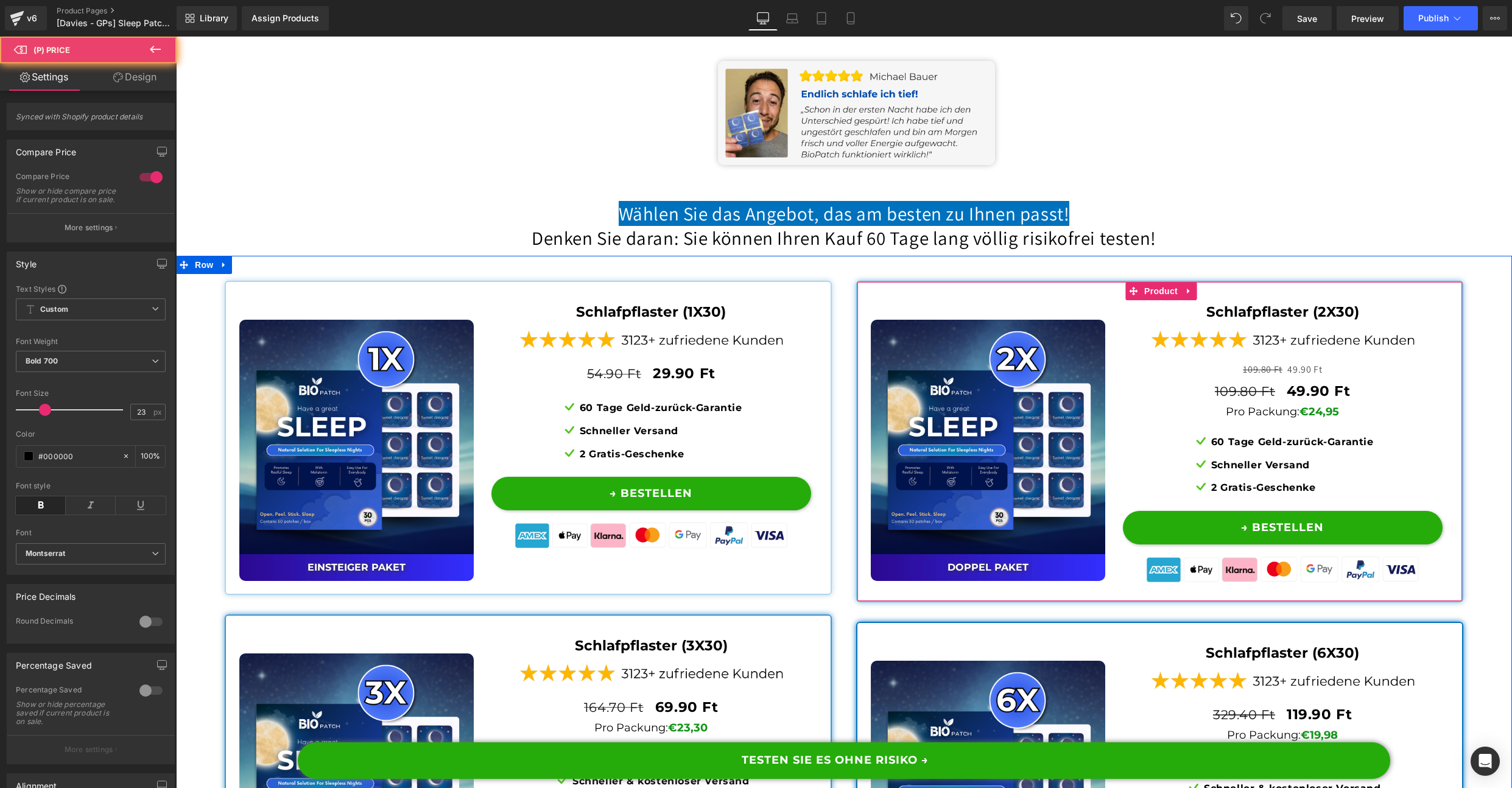
click at [1160, 472] on div "Schlafpflaster (2X30) Text Block Image 109.80 Ft 49.90 Ft (P) Price 109.80 Ft 4…" at bounding box center [1282, 445] width 338 height 287
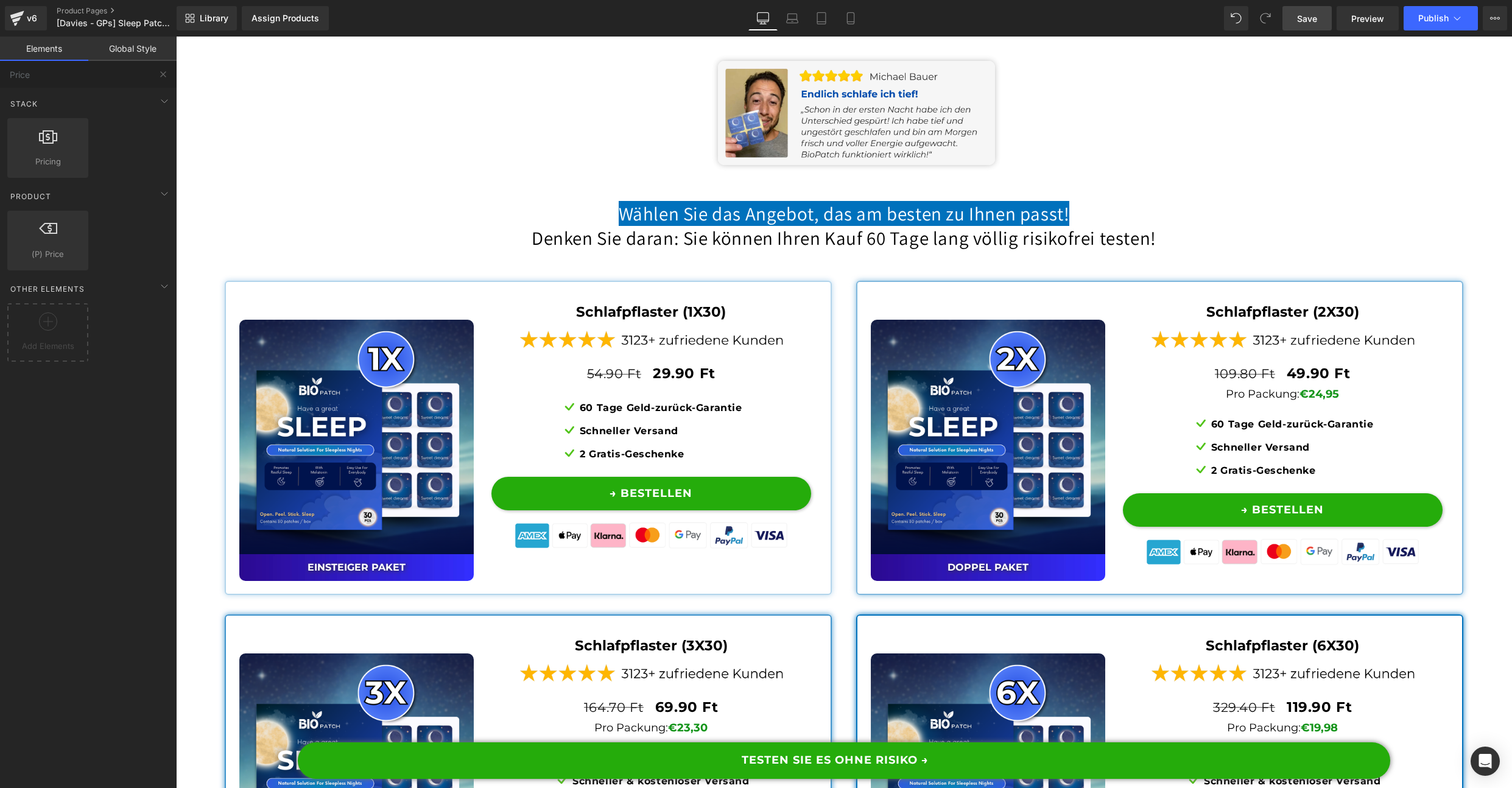
click at [1312, 16] on span "Save" at bounding box center [1307, 18] width 20 height 13
click at [850, 377] on div "Sale Off (P) Image DOPPEL Paket Text Block Row Schlafpflaster (2X30) Text Block…" at bounding box center [1178, 602] width 668 height 681
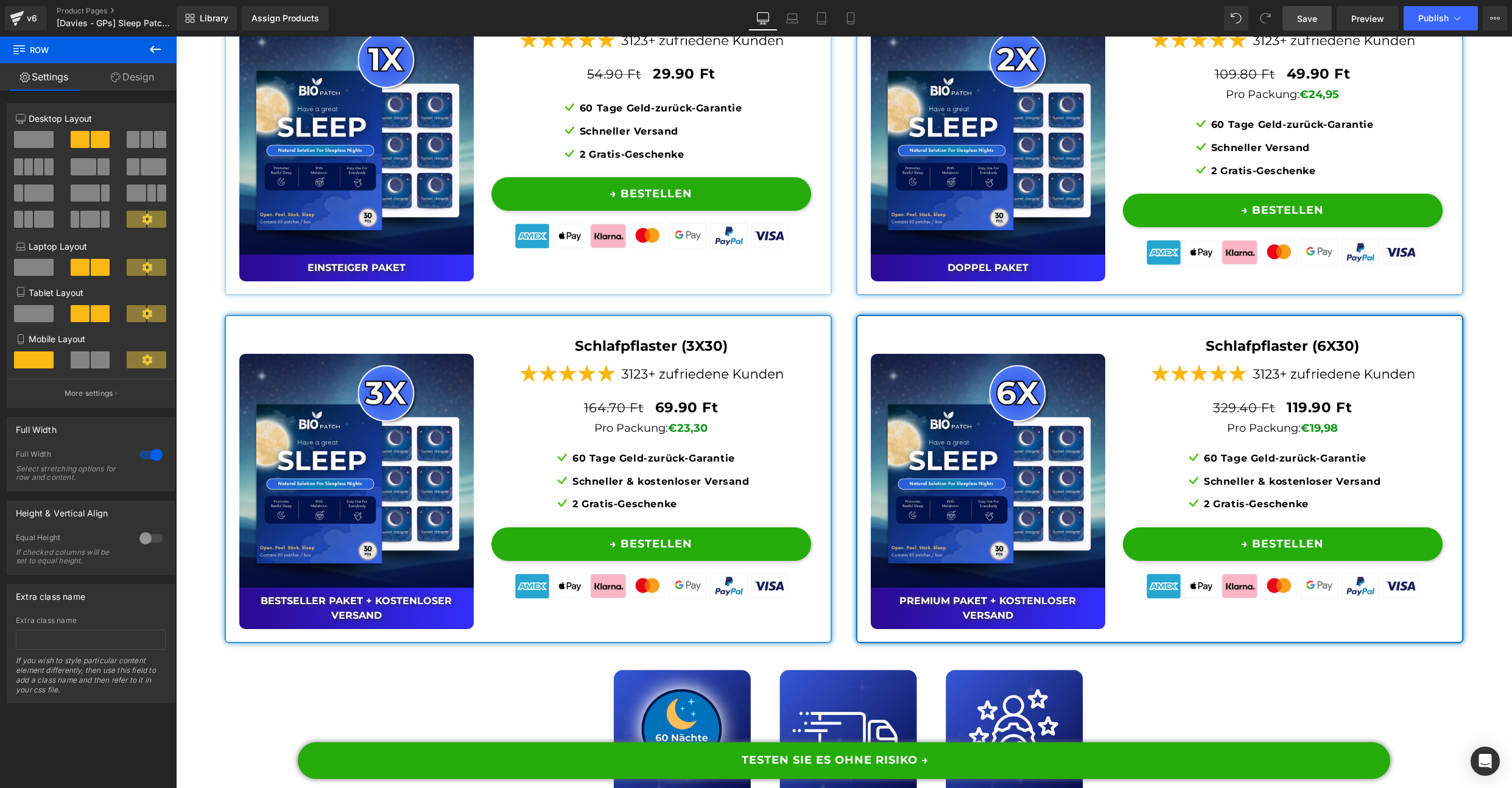
scroll to position [9579, 0]
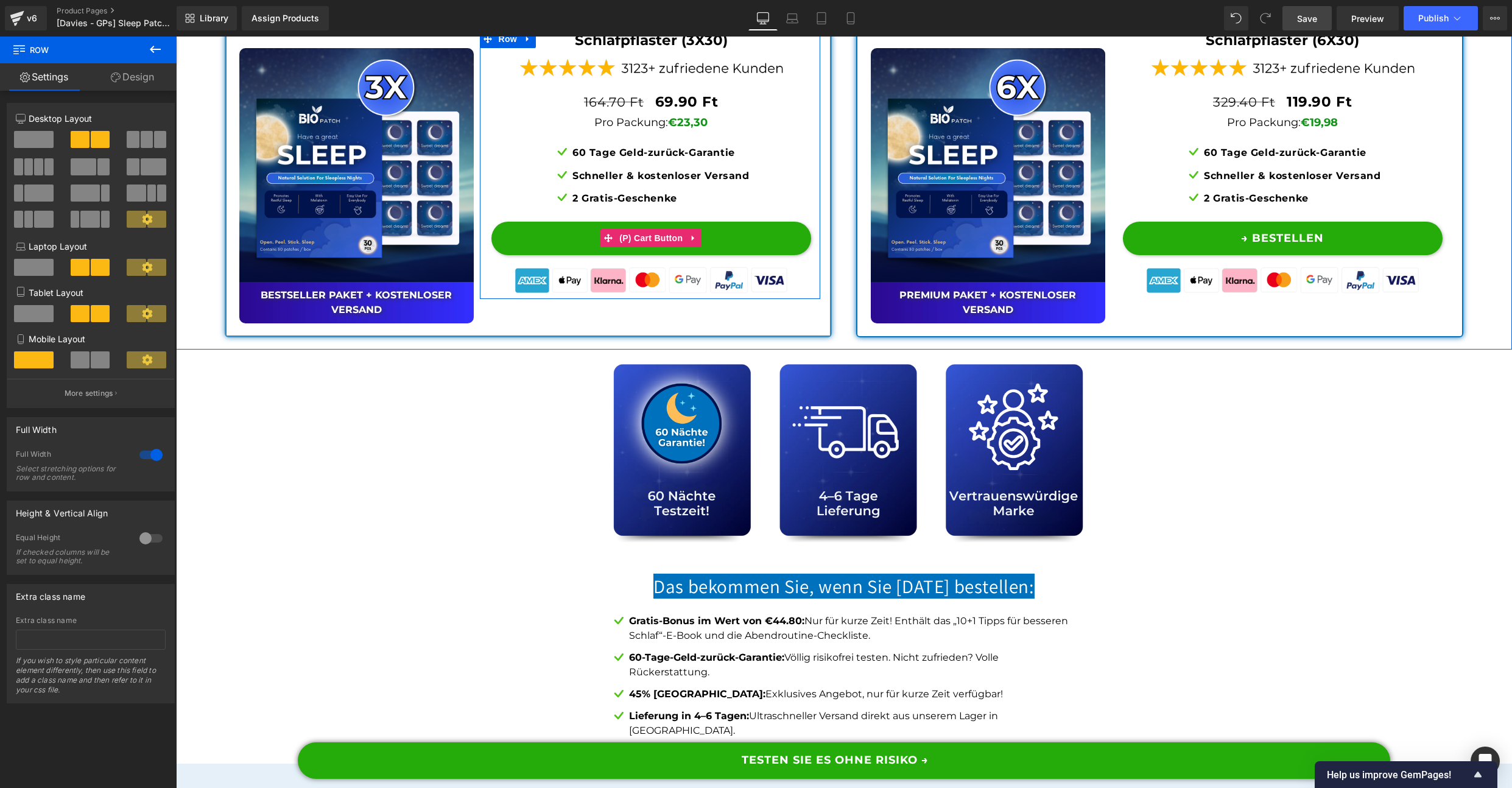
click at [541, 255] on button "→ BESTELLEN" at bounding box center [651, 238] width 320 height 34
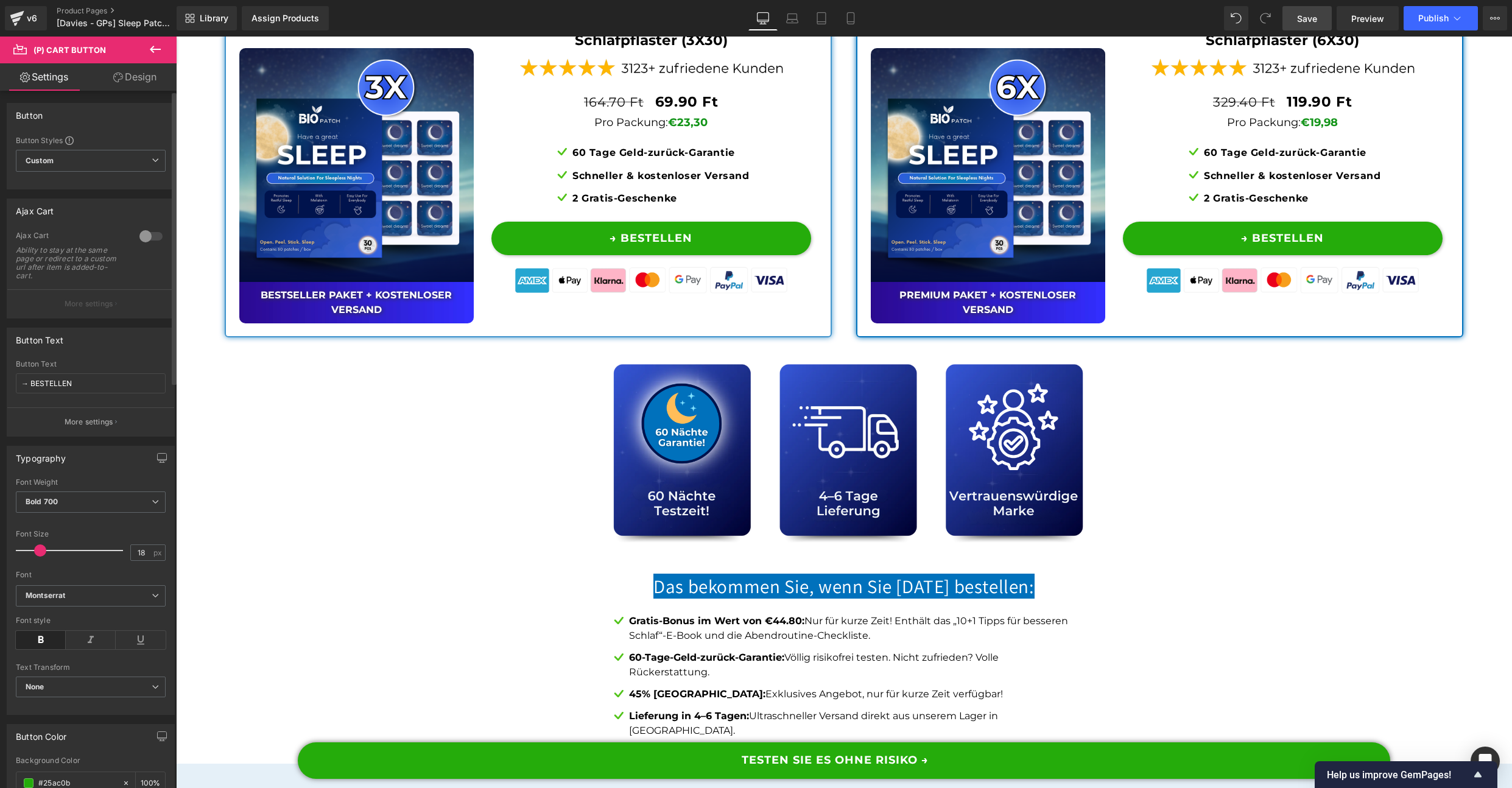
click at [151, 231] on div at bounding box center [151, 236] width 29 height 20
click at [103, 306] on p "More settings" at bounding box center [89, 301] width 49 height 11
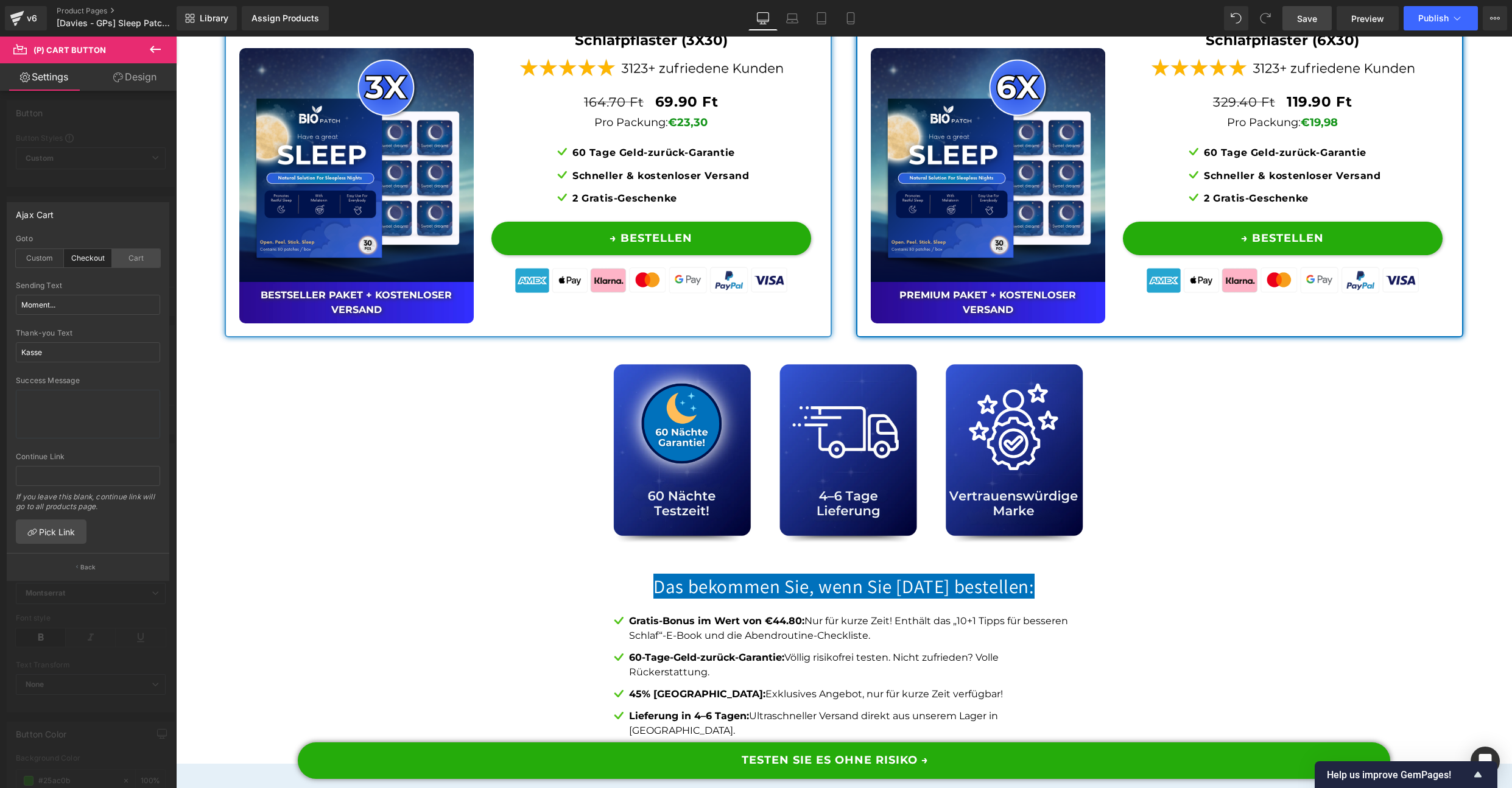
click at [126, 265] on div "Cart" at bounding box center [136, 258] width 48 height 18
click at [121, 182] on div at bounding box center [88, 415] width 176 height 757
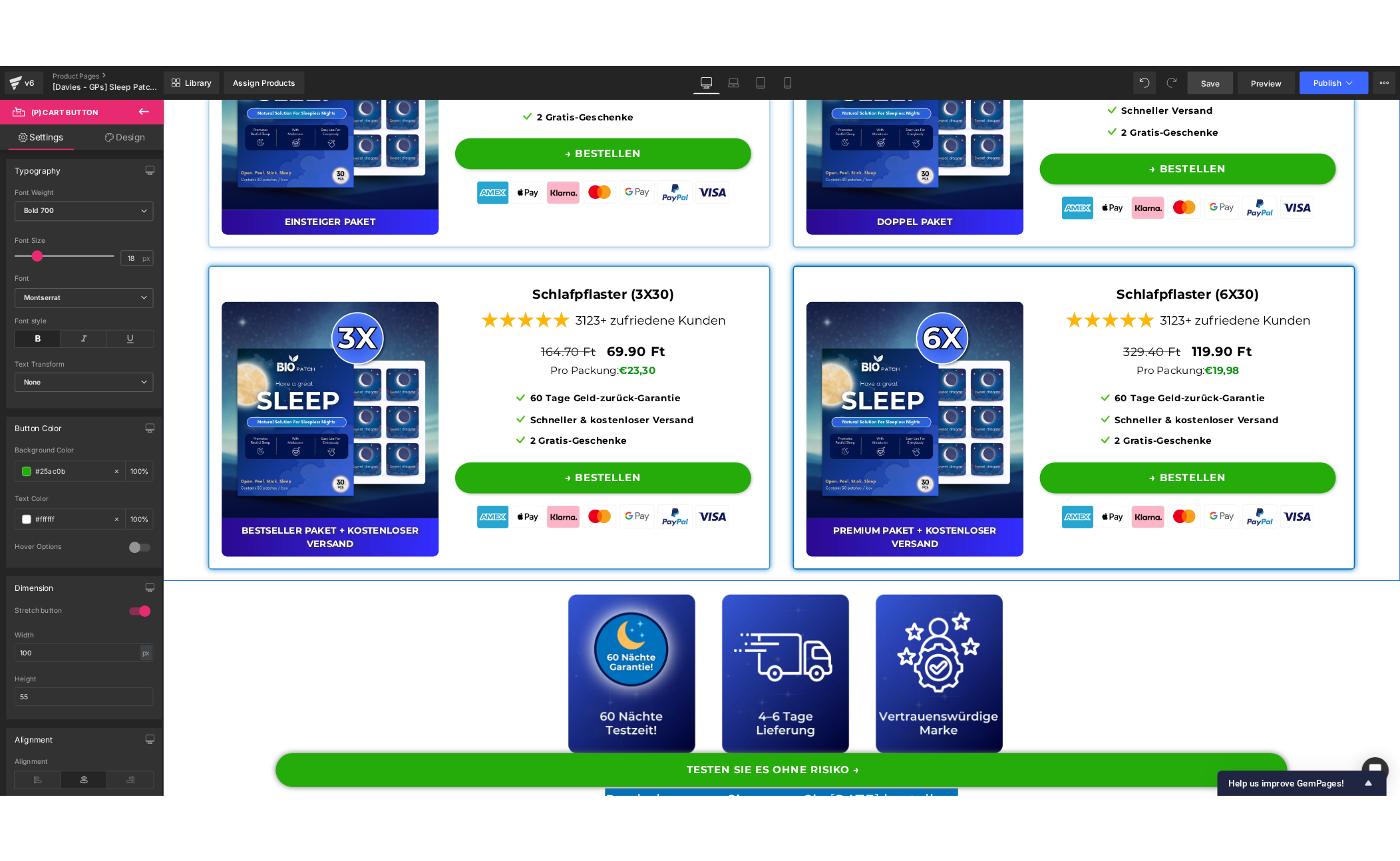
scroll to position [10181, 0]
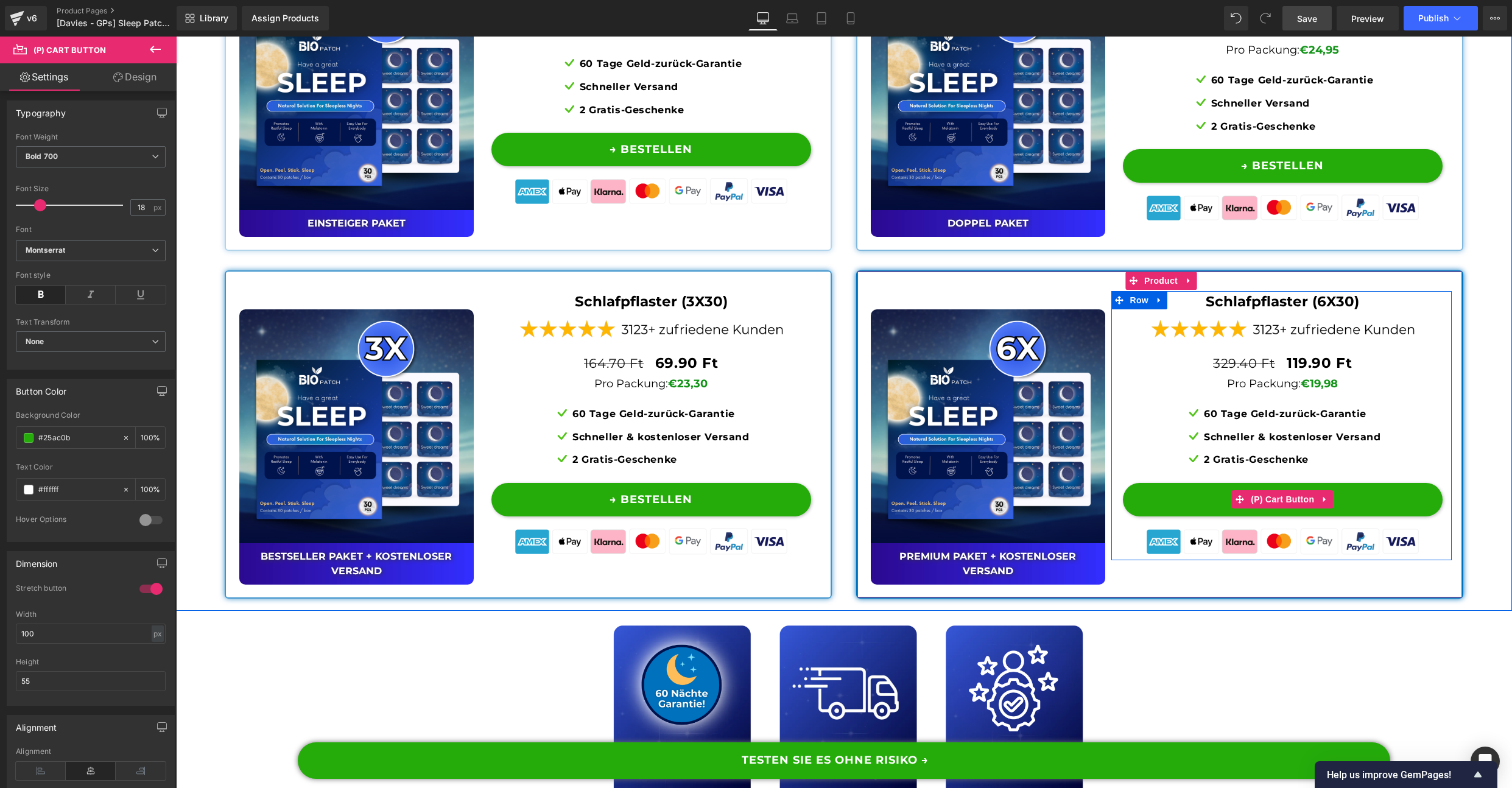
click at [1180, 516] on button "→ BESTELLEN" at bounding box center [1283, 499] width 320 height 34
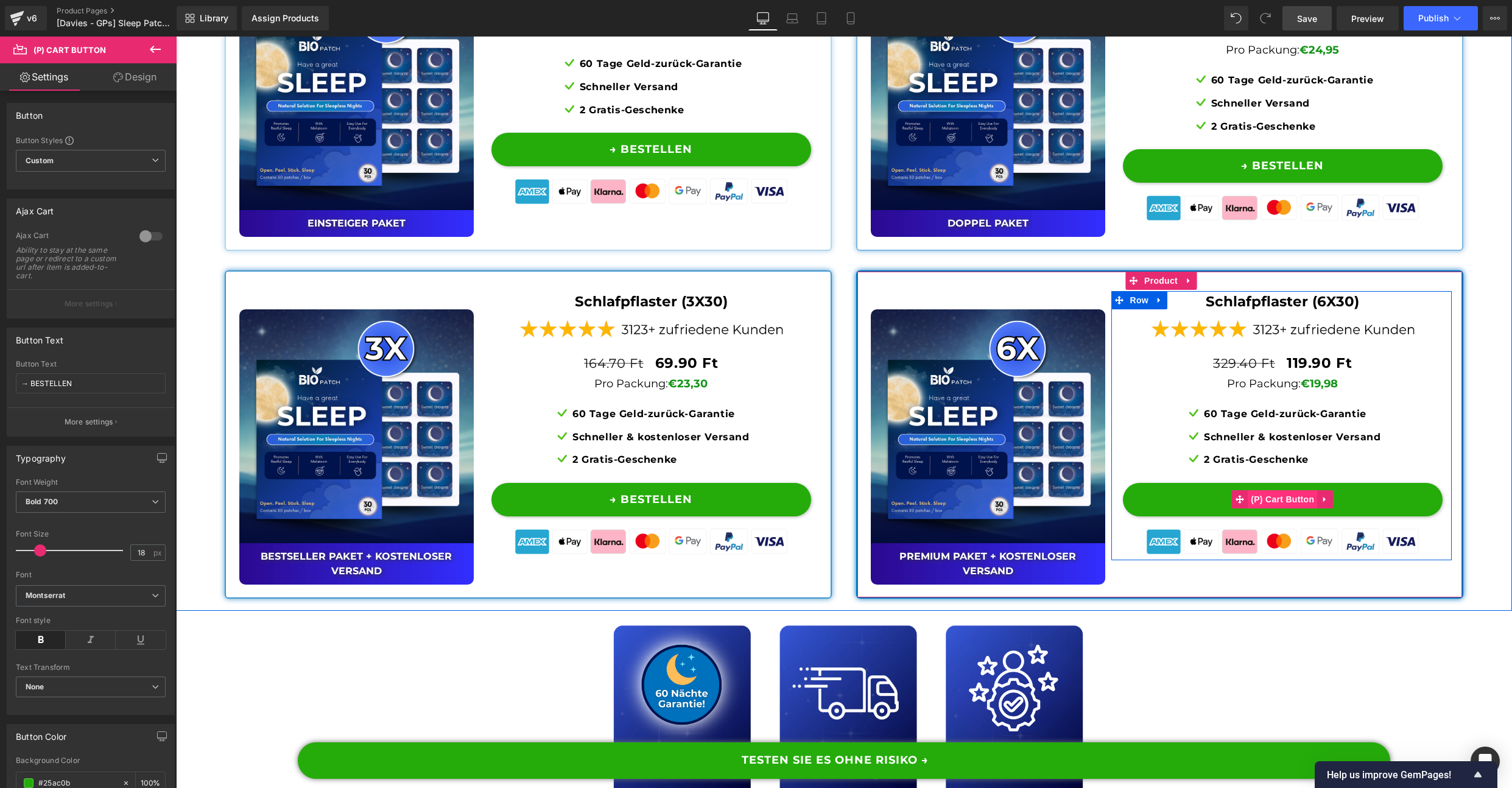
click at [1299, 508] on span "(P) Cart Button" at bounding box center [1282, 499] width 69 height 18
click at [145, 232] on div at bounding box center [151, 236] width 29 height 20
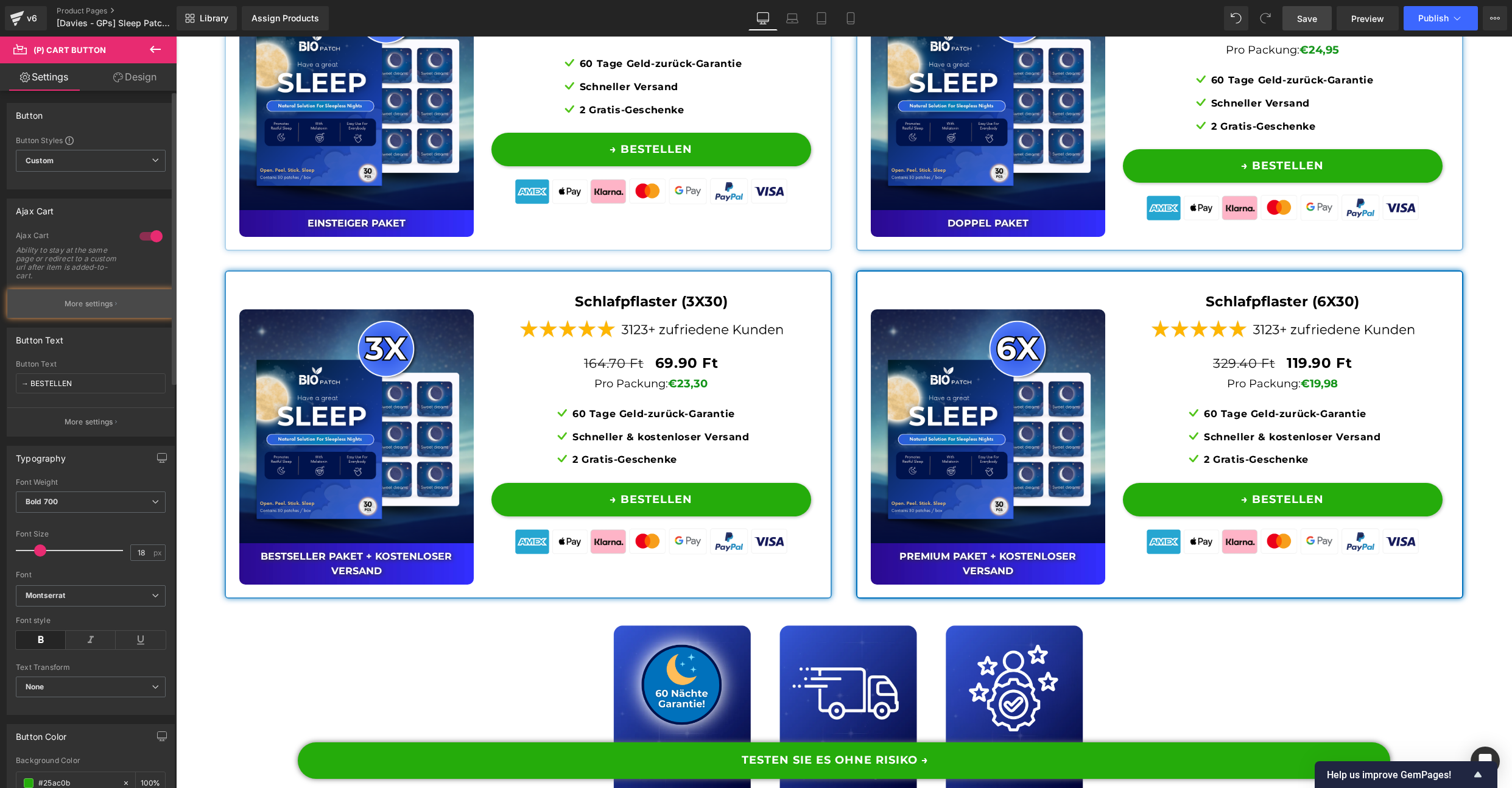
click at [102, 308] on p "More settings" at bounding box center [89, 303] width 49 height 11
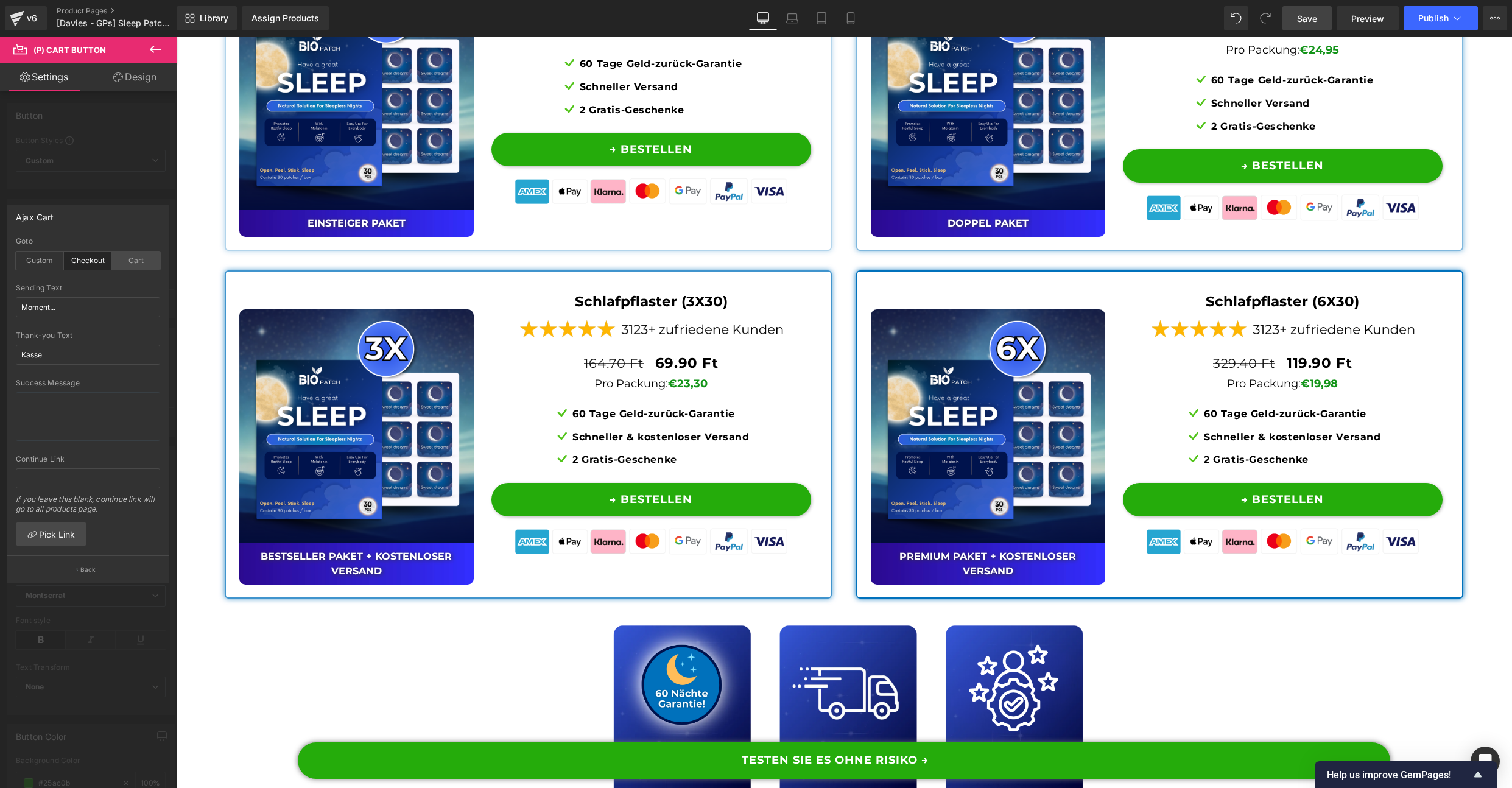
click at [126, 259] on div "Cart" at bounding box center [136, 261] width 48 height 18
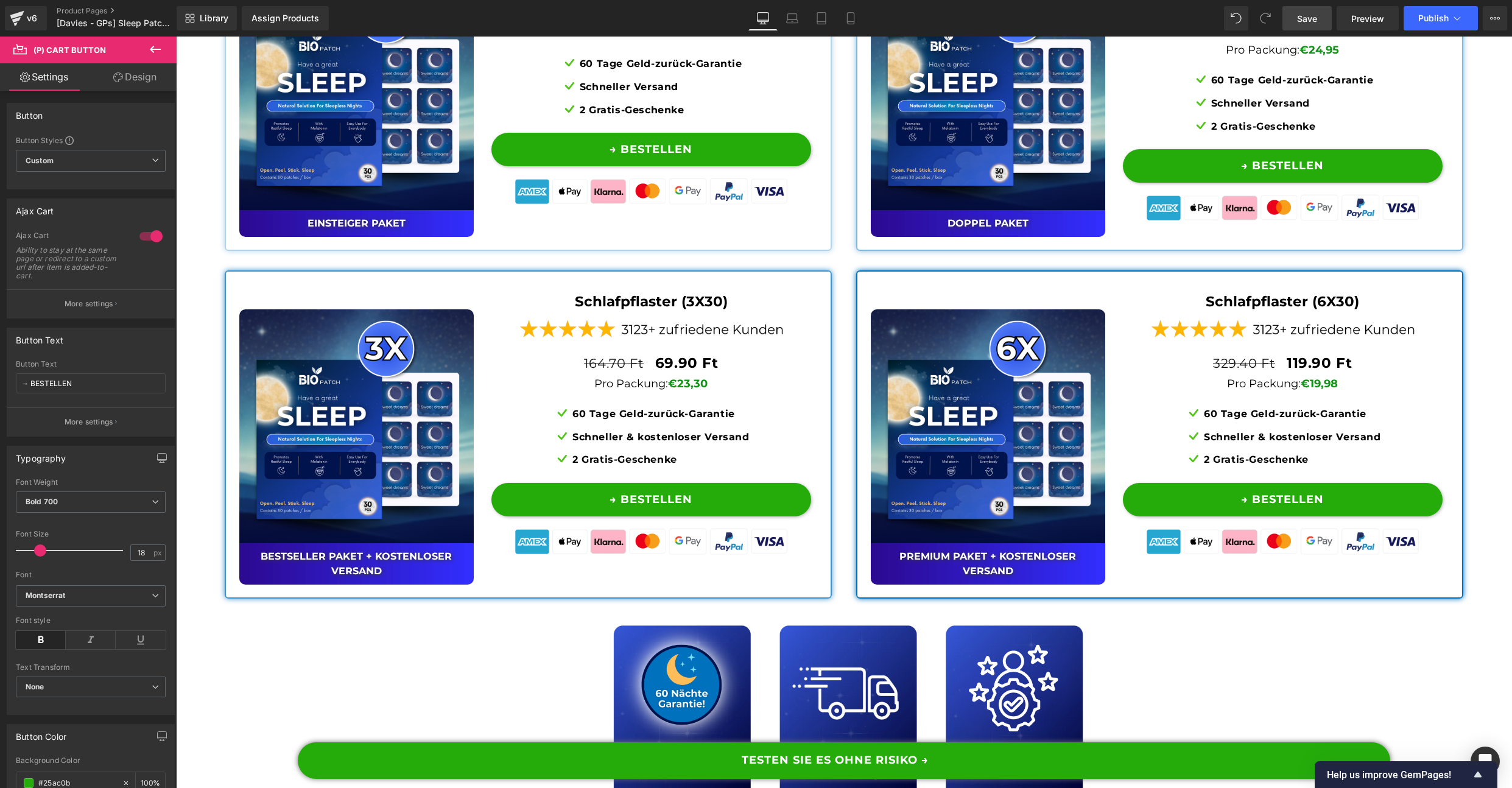
click at [1188, 182] on button "→ BESTELLEN" at bounding box center [1283, 166] width 320 height 34
click at [1268, 174] on span "(P) Cart Button" at bounding box center [1282, 166] width 69 height 18
click at [150, 236] on div at bounding box center [151, 236] width 29 height 20
click at [84, 308] on p "More settings" at bounding box center [89, 303] width 49 height 11
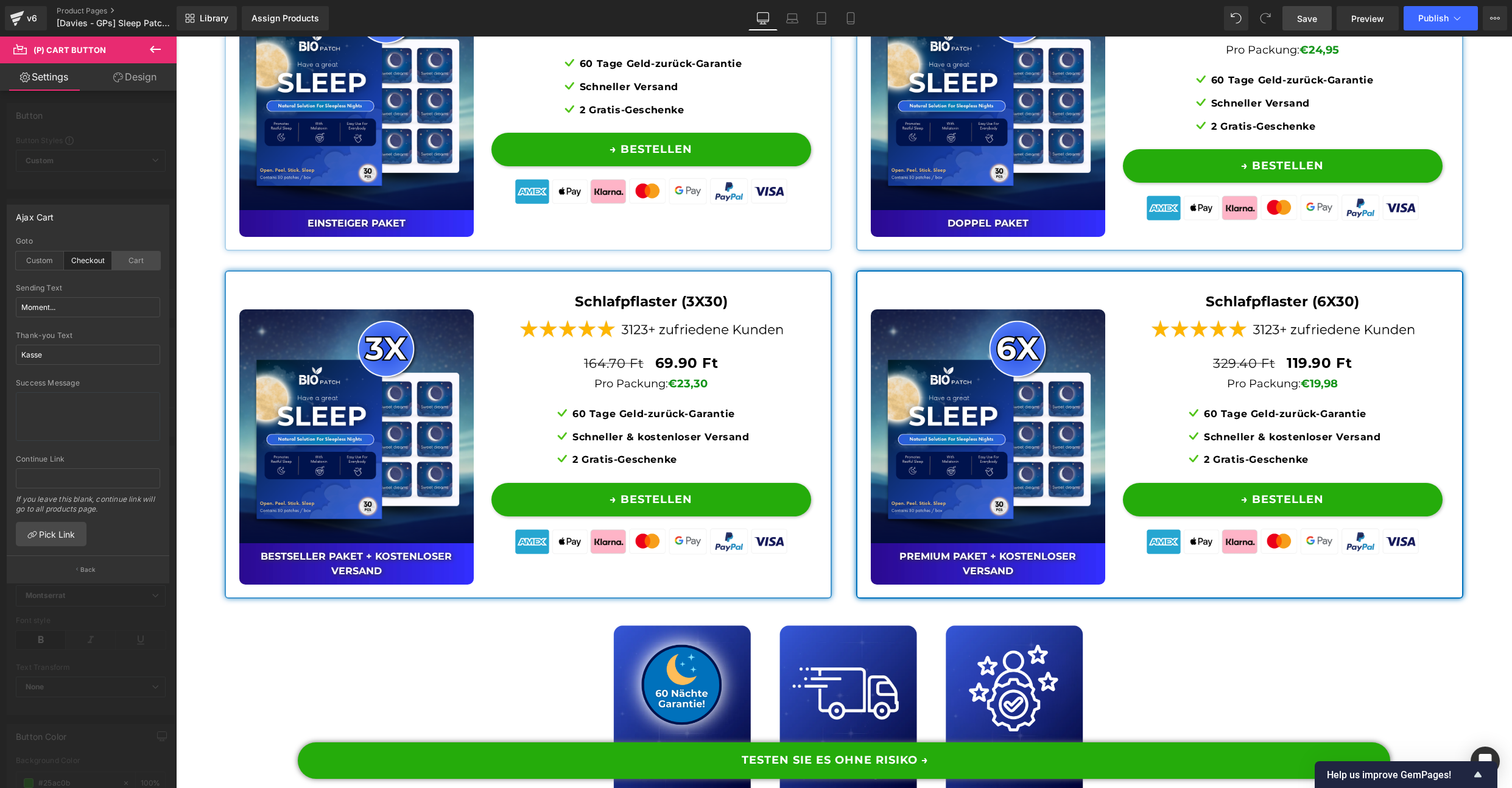
click at [136, 265] on div "Cart" at bounding box center [136, 261] width 48 height 18
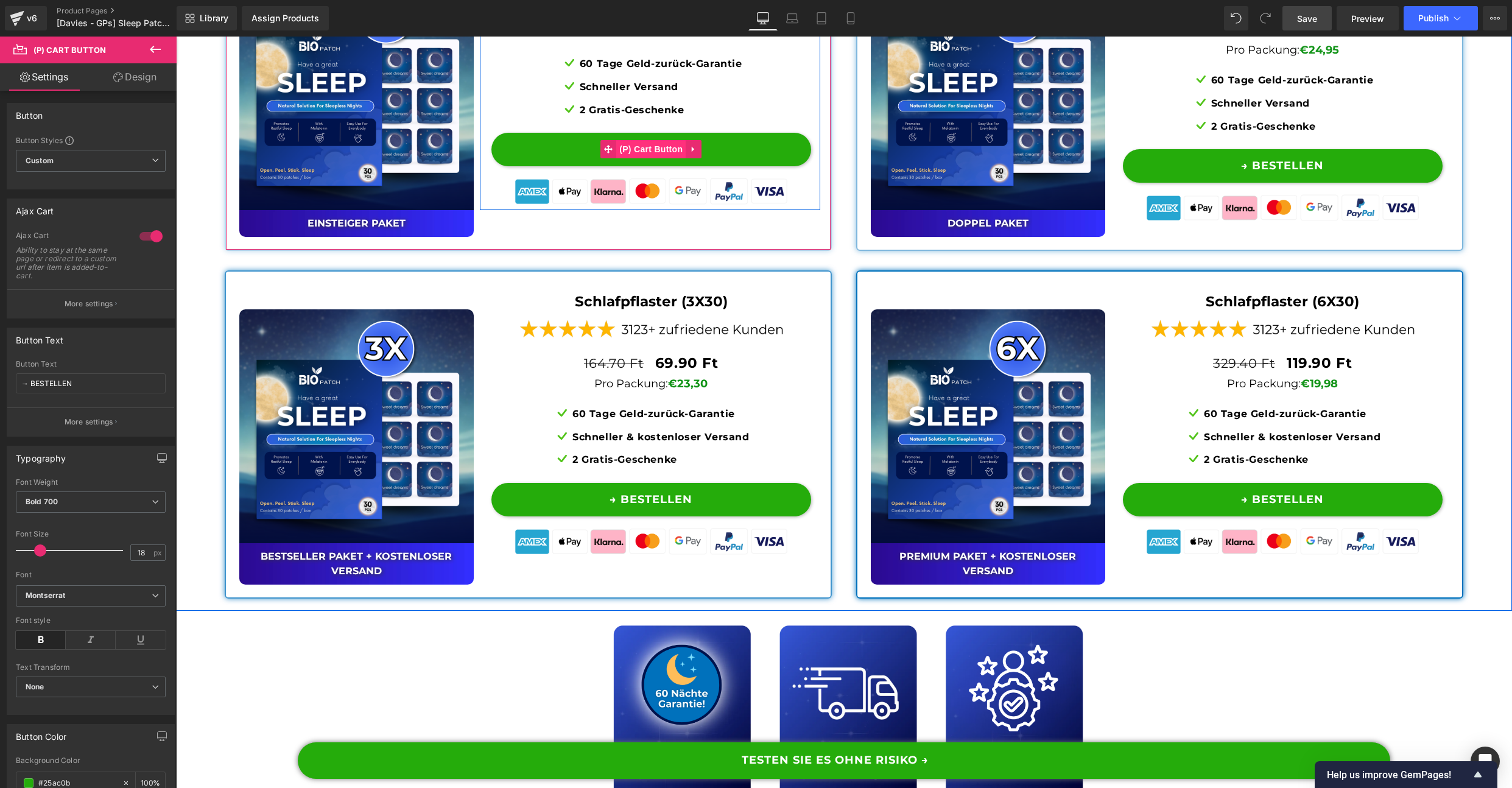
click at [572, 166] on button "→ BESTELLEN" at bounding box center [651, 149] width 320 height 34
click at [667, 158] on span "(P) Cart Button" at bounding box center [651, 149] width 69 height 18
click at [151, 244] on div at bounding box center [151, 236] width 29 height 20
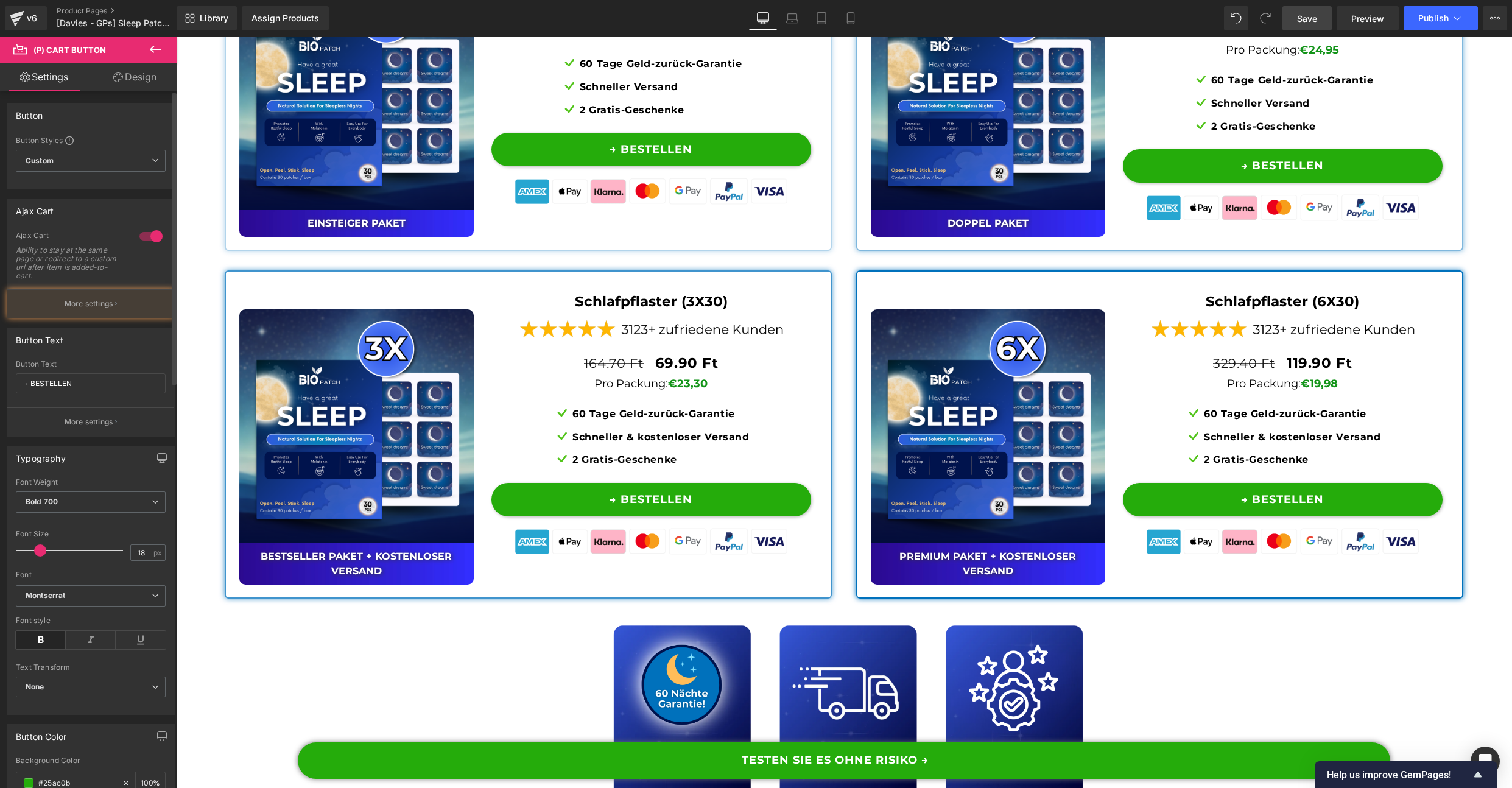
click at [146, 238] on div at bounding box center [151, 236] width 29 height 20
click at [93, 303] on p "More settings" at bounding box center [89, 303] width 49 height 11
click at [149, 229] on div at bounding box center [151, 236] width 29 height 20
click at [103, 311] on button "More settings" at bounding box center [90, 303] width 167 height 28
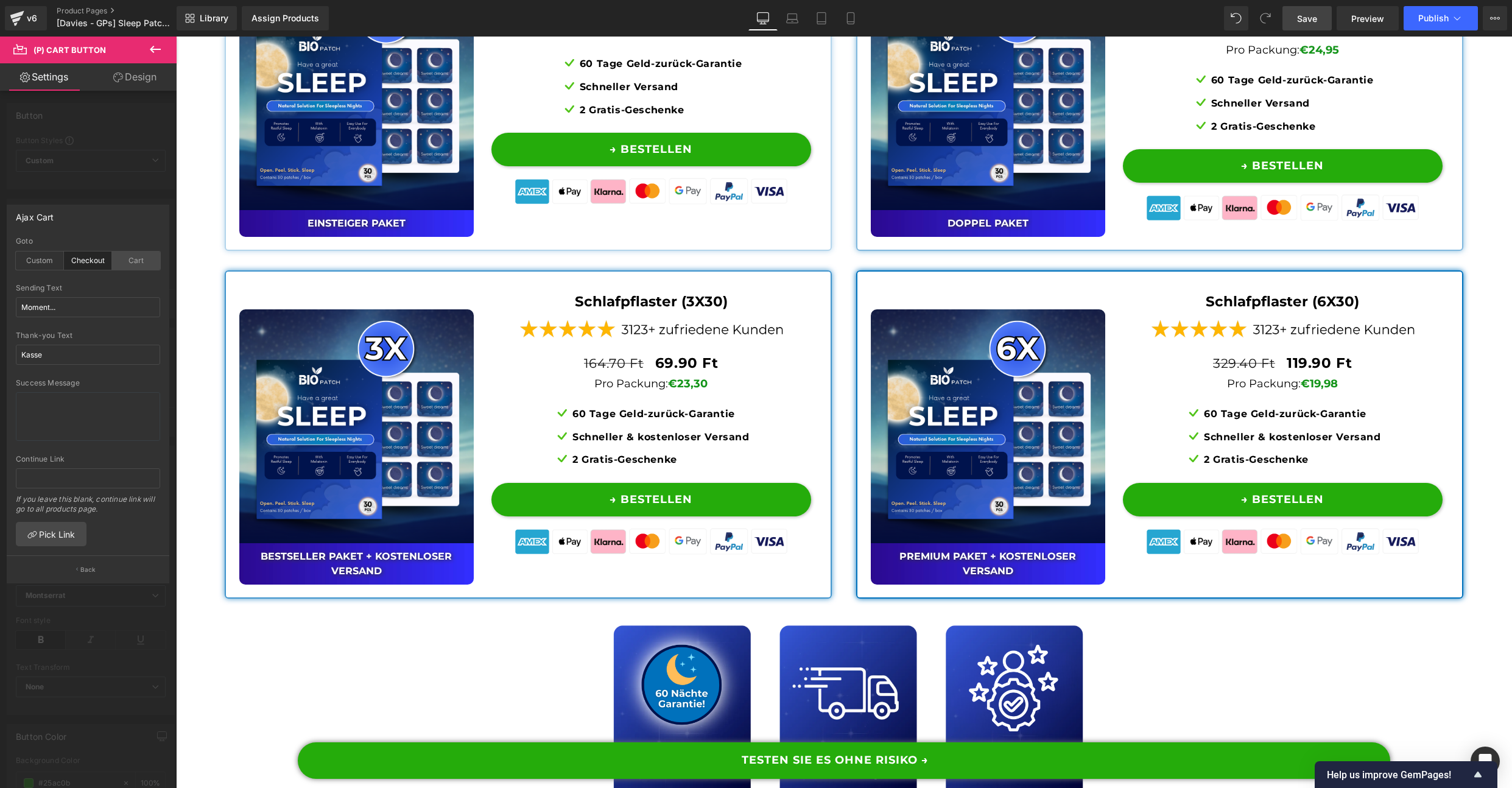
click at [135, 267] on div "Cart" at bounding box center [136, 261] width 48 height 18
click at [1306, 24] on span "Save" at bounding box center [1307, 18] width 20 height 13
click at [1033, 22] on div "Library Assign Products Product Preview No product match your search. Please tr…" at bounding box center [844, 18] width 1336 height 24
click at [101, 621] on div at bounding box center [88, 415] width 176 height 757
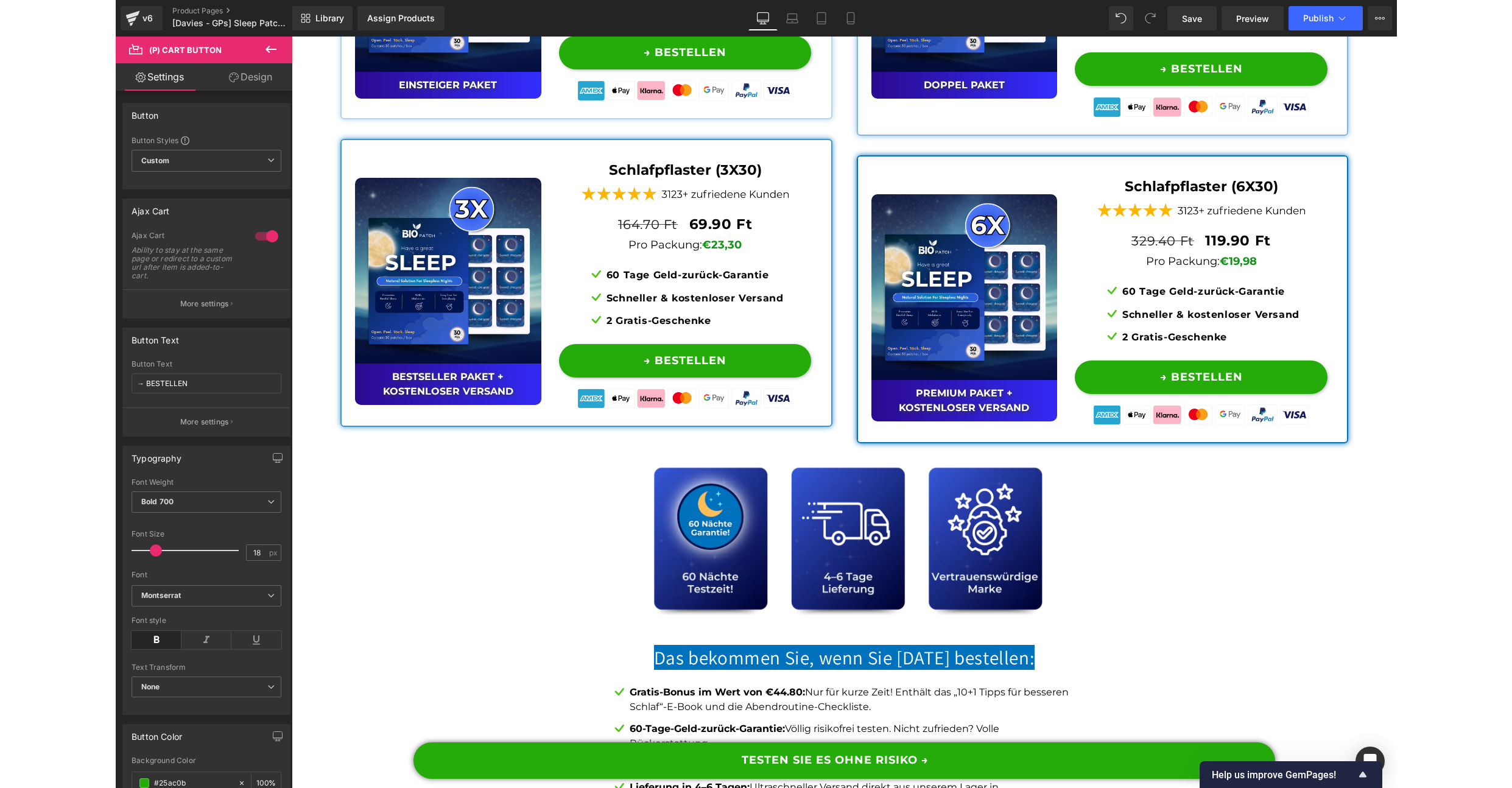
scroll to position [9285, 0]
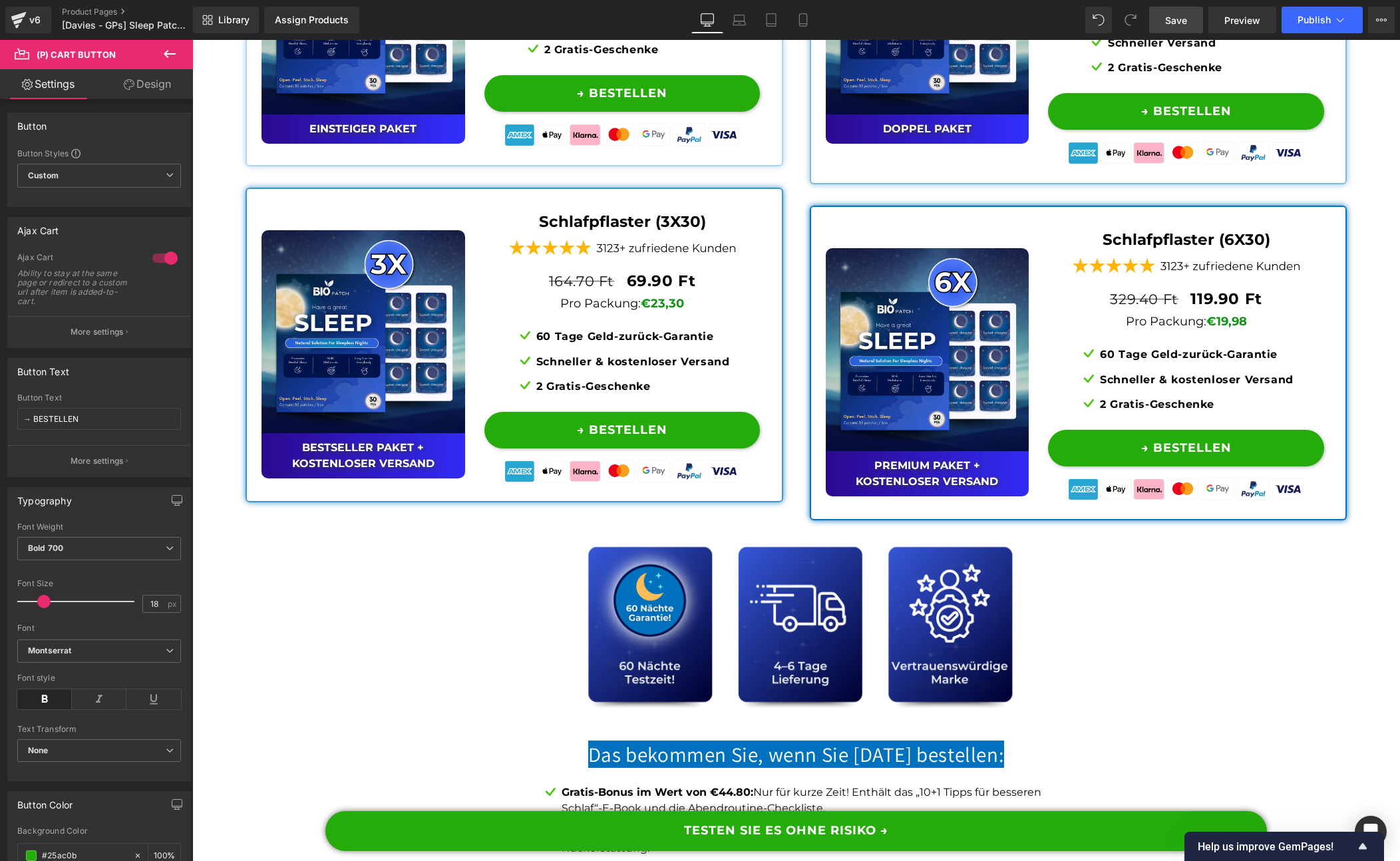
click at [1183, 17] on span "Save" at bounding box center [1176, 19] width 22 height 14
